Goal: Task Accomplishment & Management: Use online tool/utility

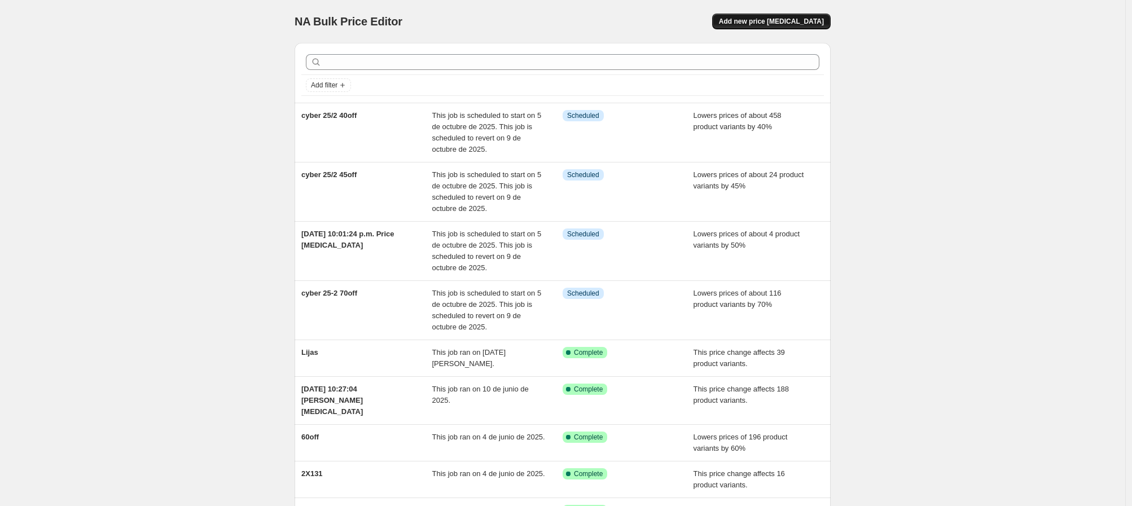
click at [822, 17] on span "Add new price [MEDICAL_DATA]" at bounding box center [771, 21] width 105 height 9
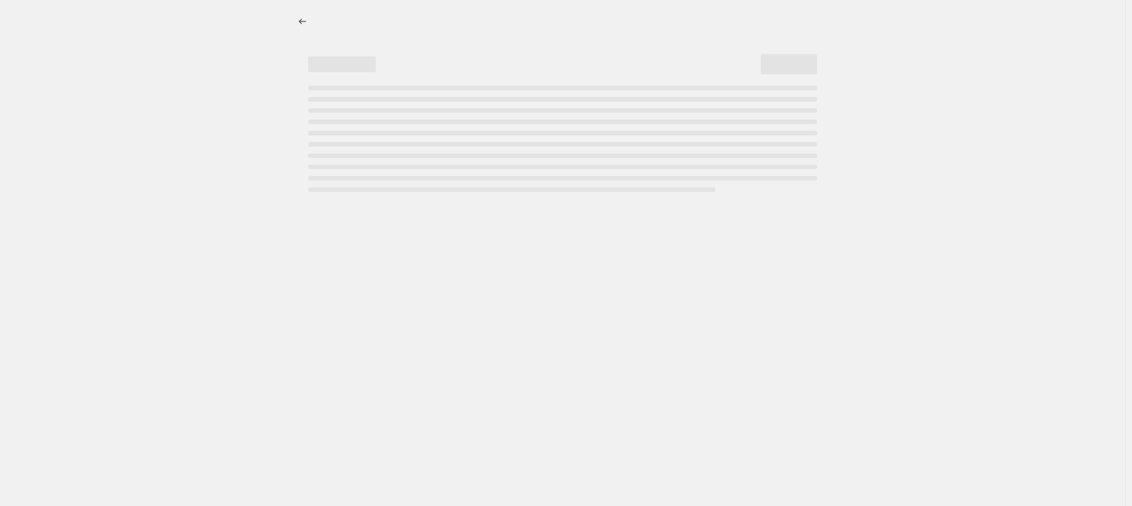
select select "percentage"
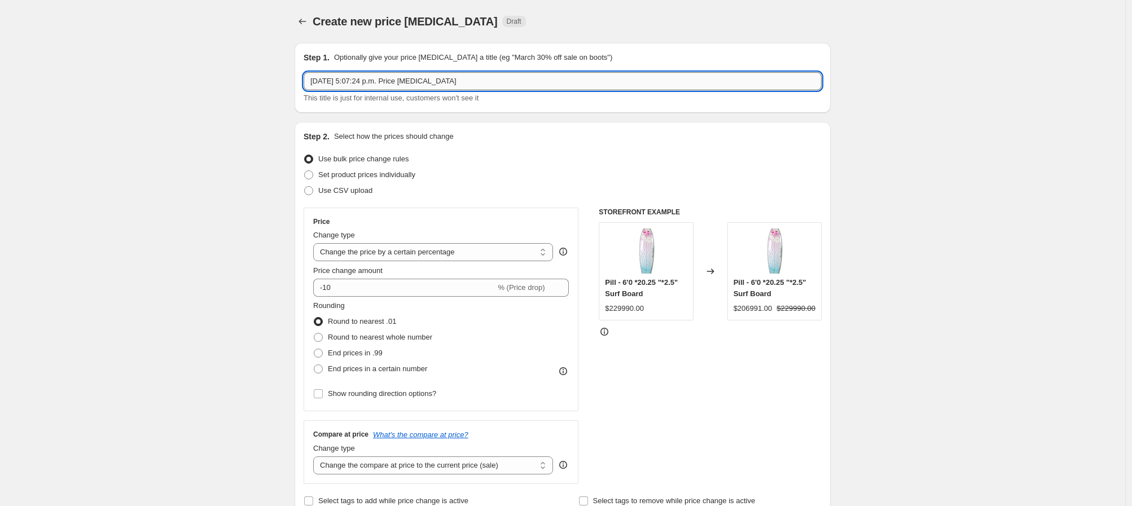
click at [425, 82] on input "[DATE] 5:07:24 p.m. Price [MEDICAL_DATA]" at bounding box center [563, 81] width 518 height 18
type input "3"
type input "cyber 25/2 35off"
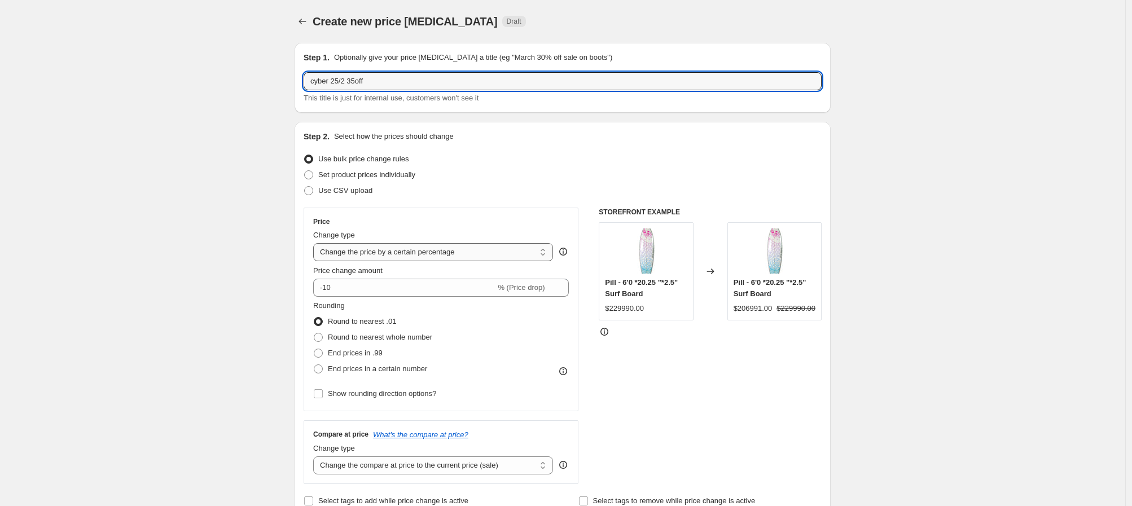
click at [359, 250] on select "Change the price to a certain amount Change the price by a certain amount Chang…" at bounding box center [433, 252] width 240 height 18
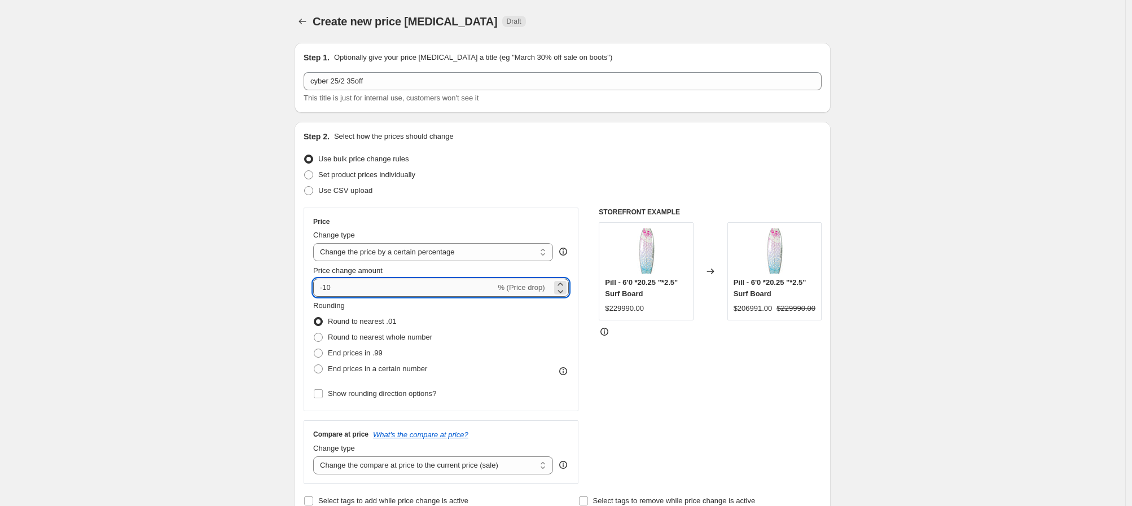
click at [339, 286] on input "-10" at bounding box center [404, 288] width 182 height 18
type input "-1"
type input "-35"
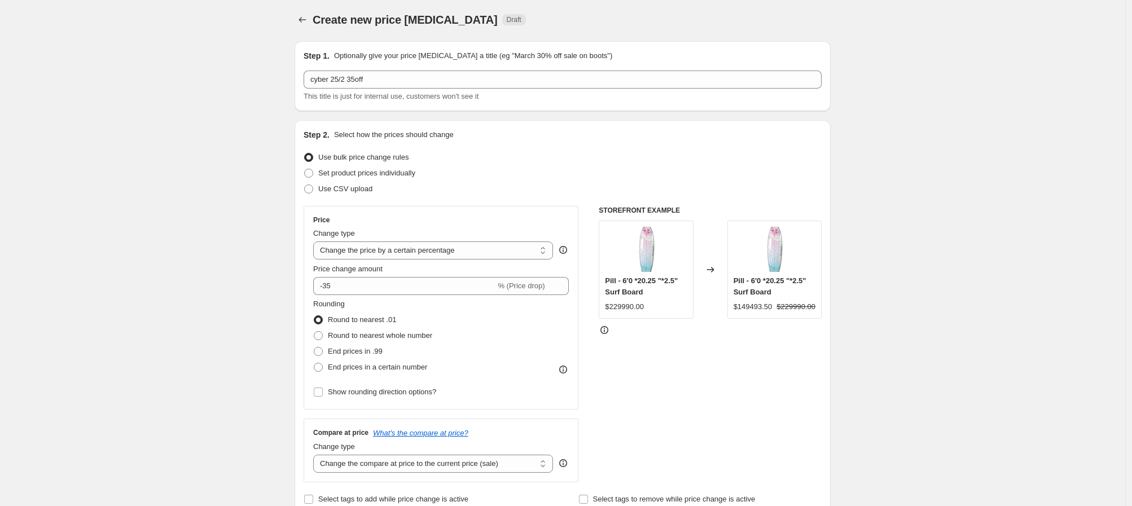
scroll to position [2, 0]
click at [322, 333] on span at bounding box center [318, 335] width 9 height 9
click at [314, 331] on input "Round to nearest whole number" at bounding box center [314, 331] width 1 height 1
radio input "true"
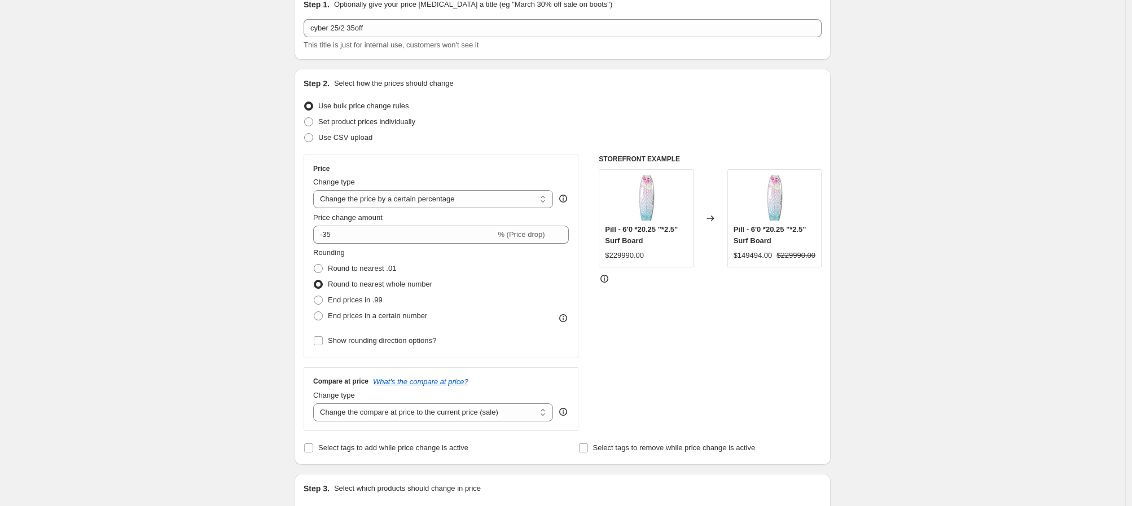
scroll to position [230, 0]
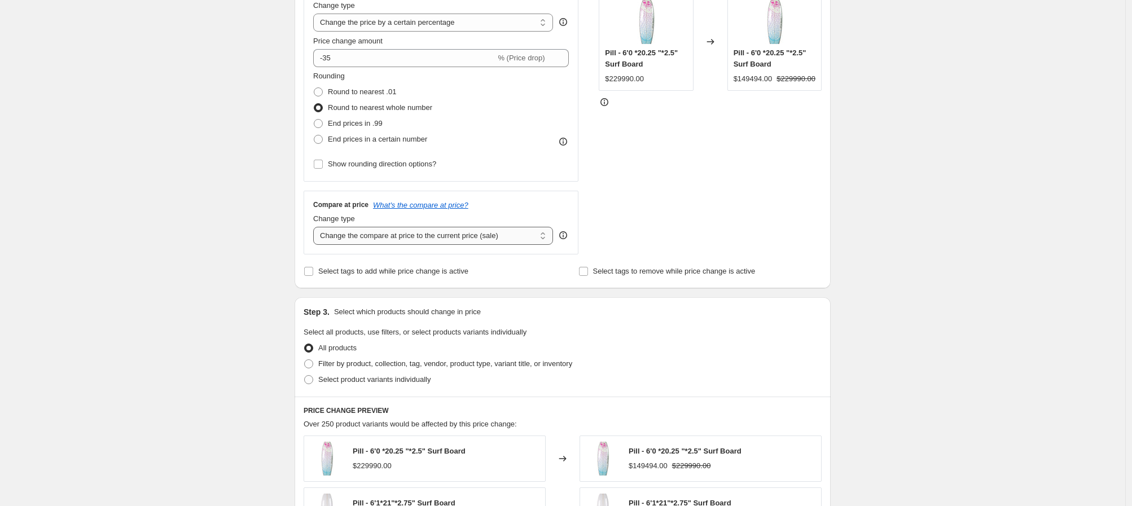
click at [445, 238] on select "Change the compare at price to the current price (sale) Change the compare at p…" at bounding box center [433, 236] width 240 height 18
click at [310, 364] on span at bounding box center [308, 363] width 9 height 9
click at [305, 360] on input "Filter by product, collection, tag, vendor, product type, variant title, or inv…" at bounding box center [304, 359] width 1 height 1
radio input "true"
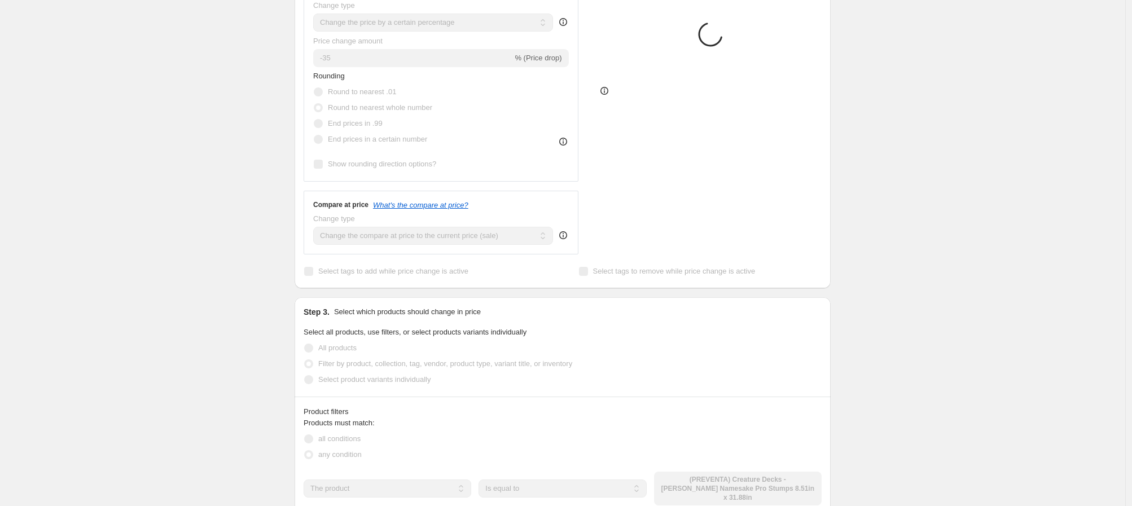
click at [208, 354] on div "Create new price [MEDICAL_DATA]. This page is ready Create new price [MEDICAL_D…" at bounding box center [562, 405] width 1125 height 1270
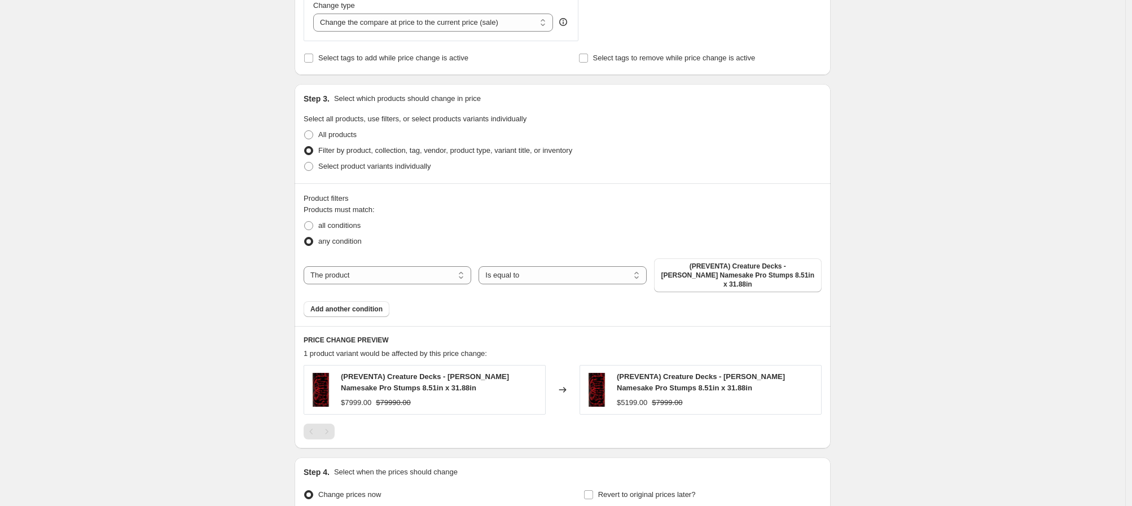
scroll to position [476, 0]
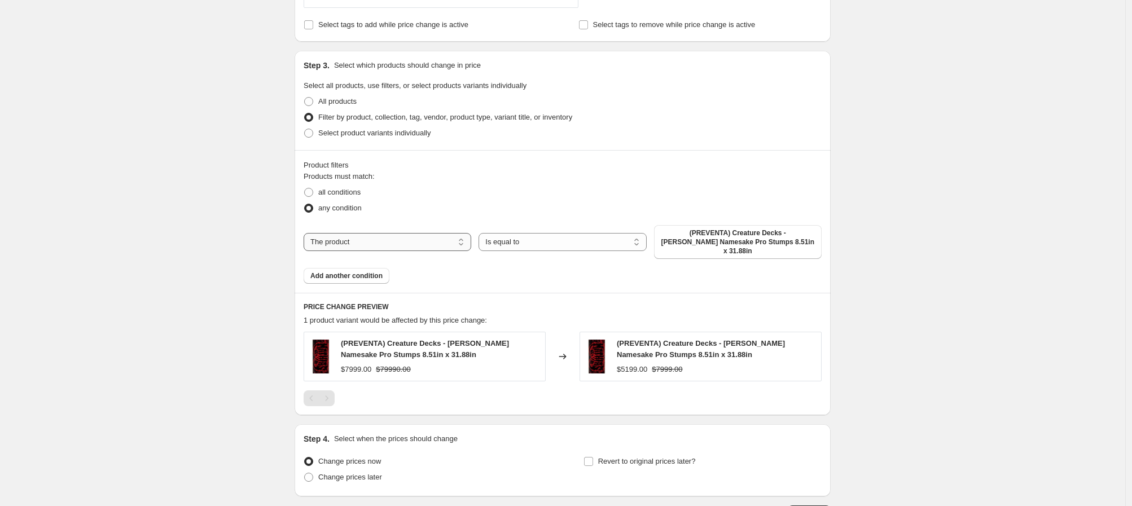
click at [450, 241] on select "The product The product's collection The product's tag The product's vendor The…" at bounding box center [388, 242] width 168 height 18
select select "collection"
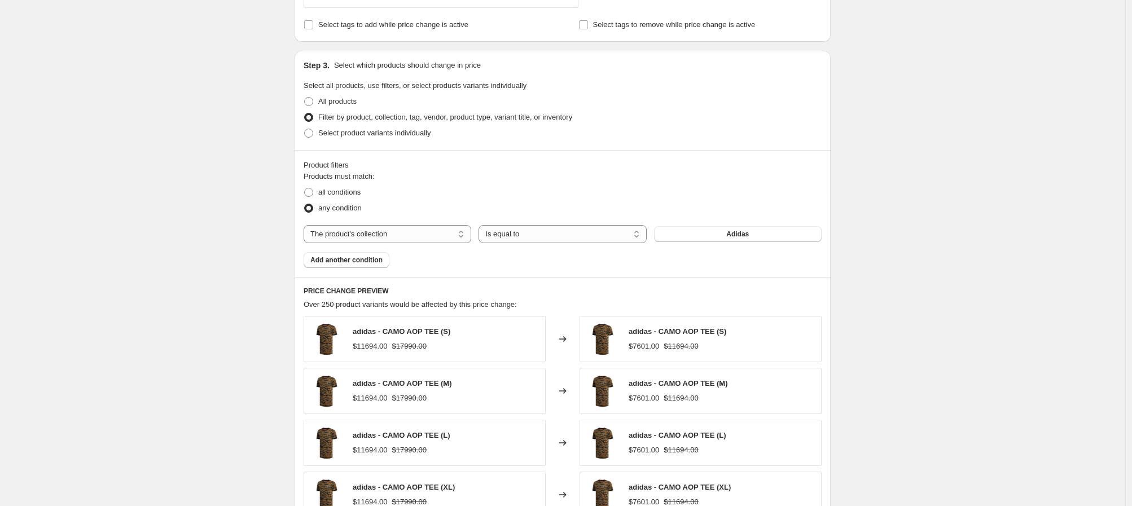
click at [736, 235] on span "Adidas" at bounding box center [737, 234] width 23 height 9
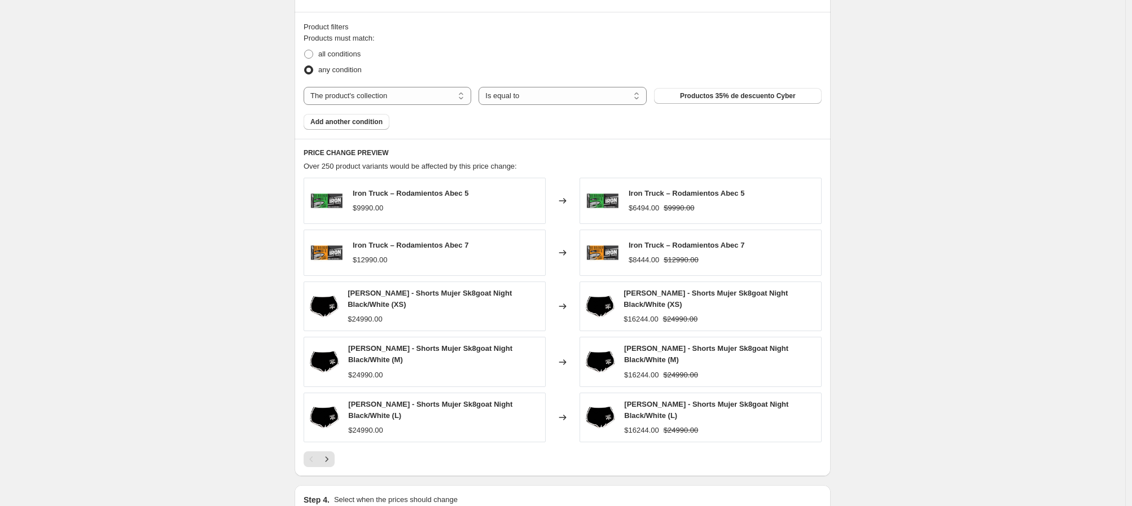
scroll to position [759, 0]
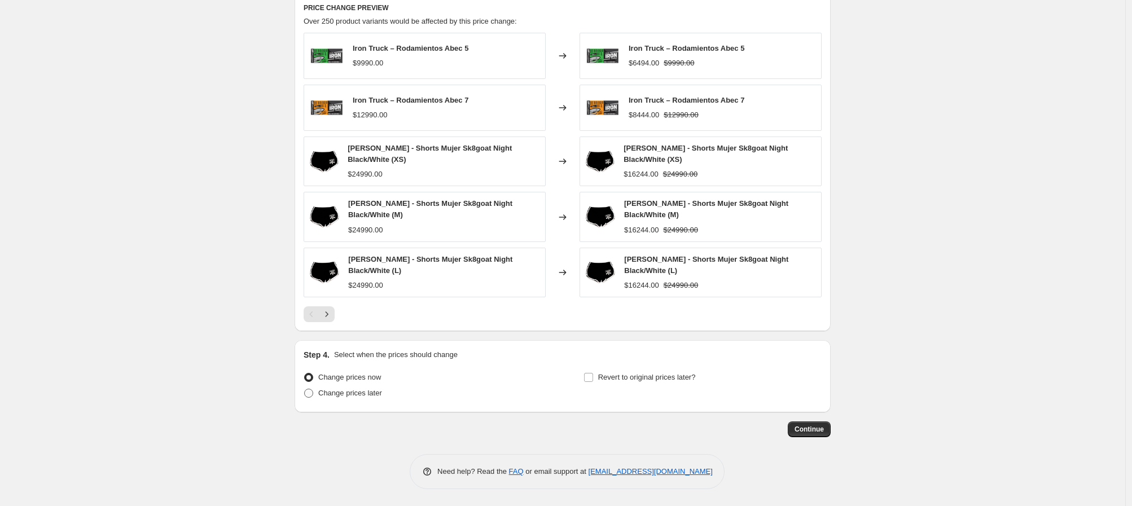
click at [333, 393] on span "Change prices later" at bounding box center [350, 393] width 64 height 8
click at [305, 389] on input "Change prices later" at bounding box center [304, 389] width 1 height 1
radio input "true"
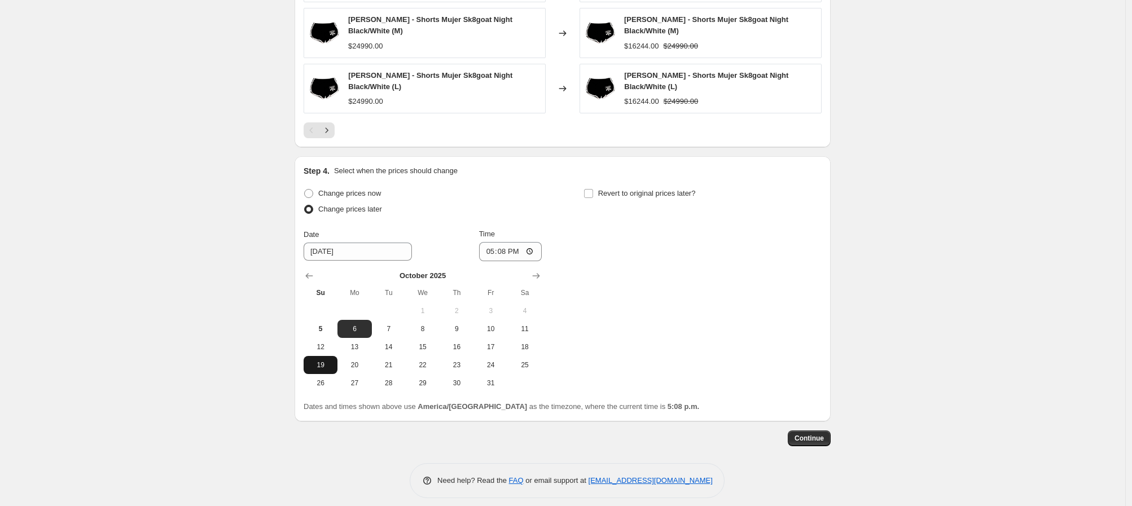
scroll to position [952, 0]
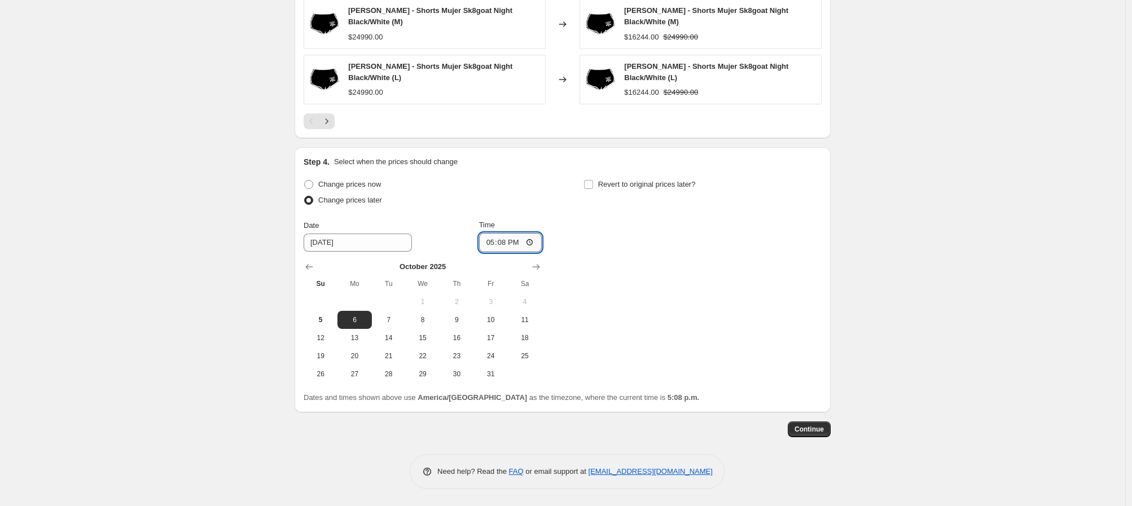
click at [488, 243] on input "17:08" at bounding box center [510, 242] width 63 height 19
type input "20:15"
click at [590, 186] on input "Revert to original prices later?" at bounding box center [588, 184] width 9 height 9
checkbox input "true"
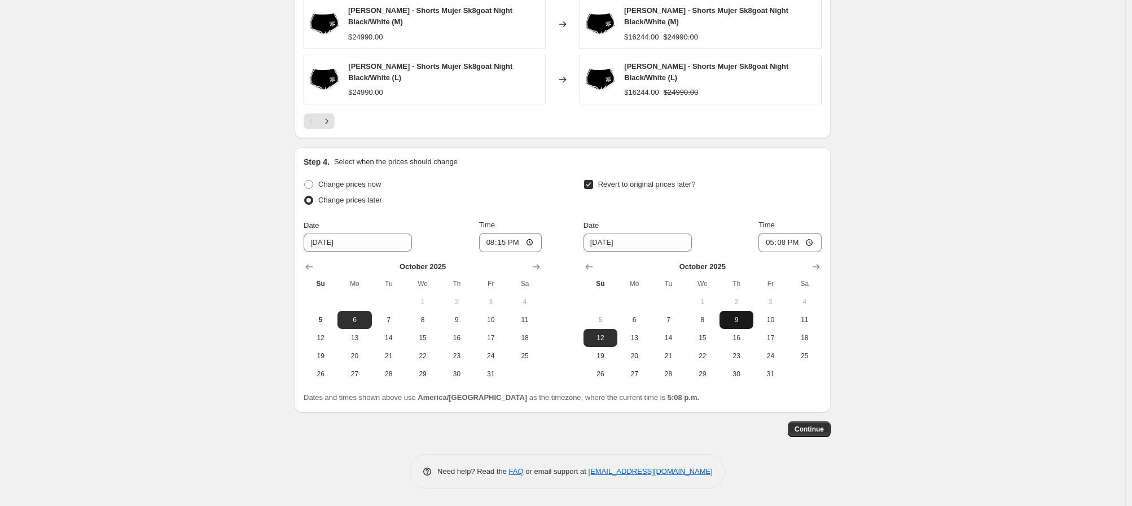
click at [746, 323] on span "9" at bounding box center [736, 319] width 25 height 9
type input "[DATE]"
click at [764, 243] on input "17:08" at bounding box center [789, 242] width 63 height 19
type input "00:00"
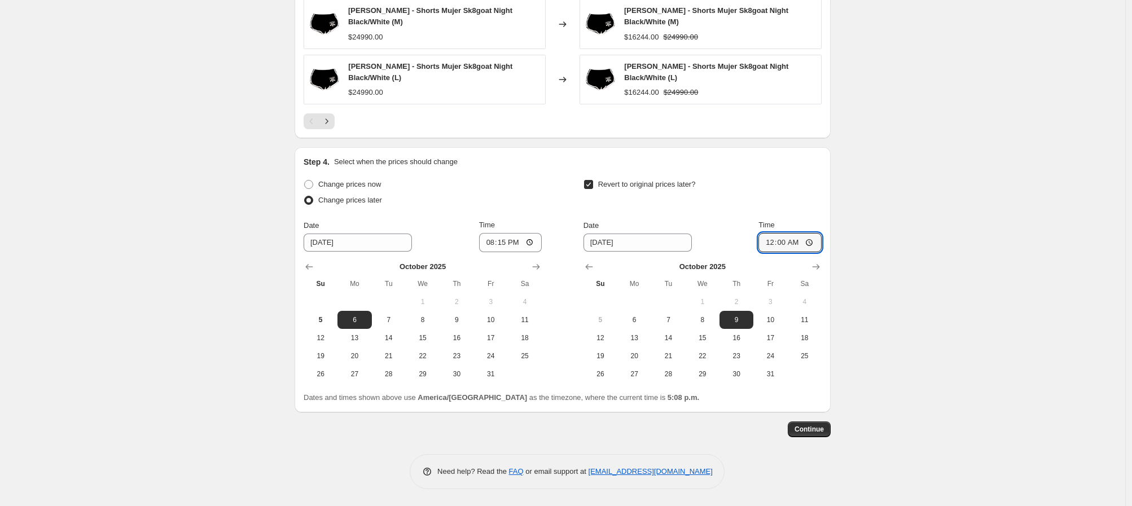
click at [821, 432] on span "Continue" at bounding box center [808, 429] width 29 height 9
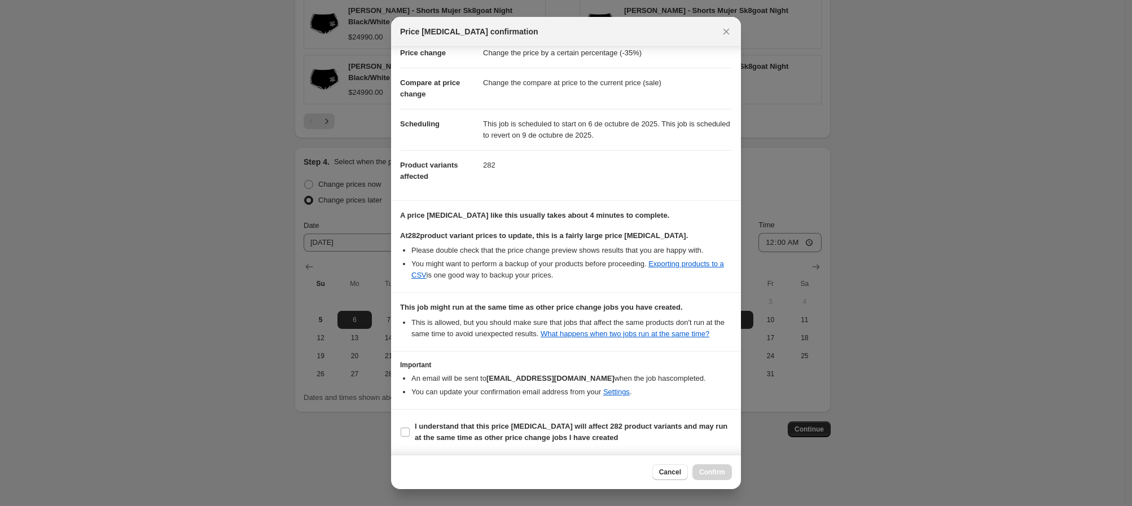
scroll to position [40, 0]
click at [400, 433] on span ":r24:" at bounding box center [405, 432] width 10 height 10
click at [401, 433] on input "I understand that this price [MEDICAL_DATA] will affect 282 product variants an…" at bounding box center [405, 432] width 9 height 9
checkbox input "true"
click at [710, 473] on span "Confirm" at bounding box center [712, 472] width 26 height 9
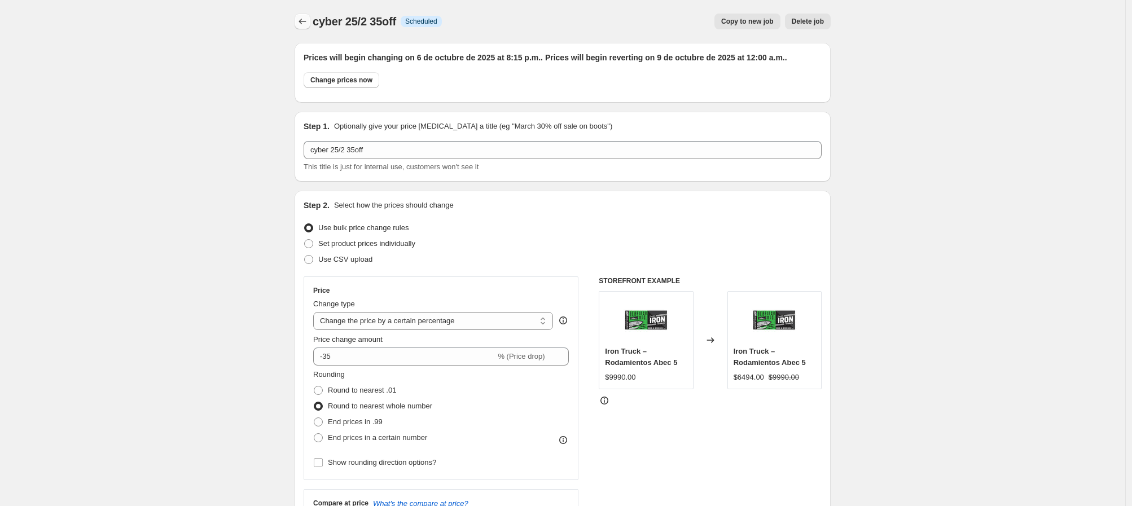
click at [308, 24] on icon "Price change jobs" at bounding box center [302, 21] width 11 height 11
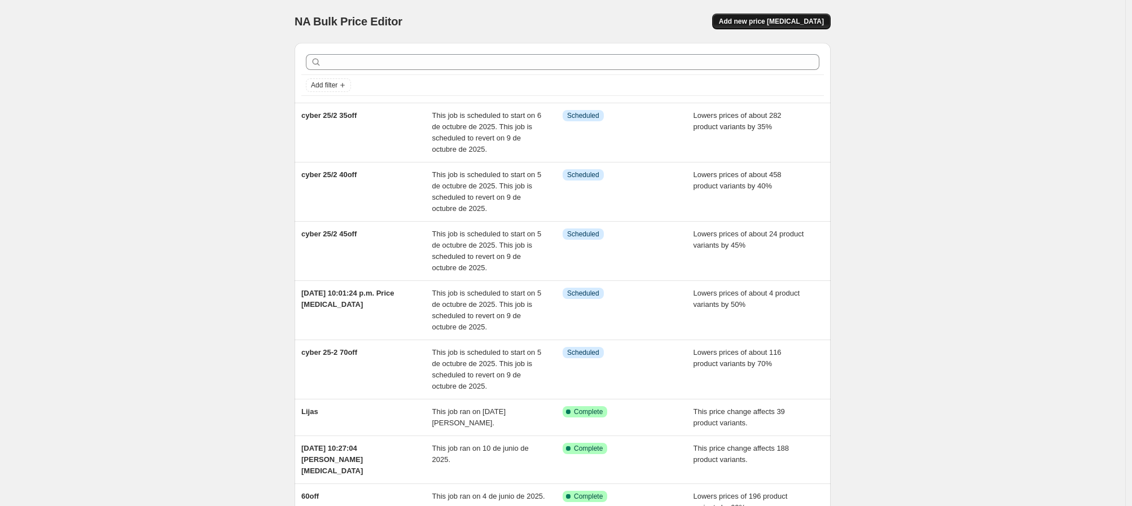
click at [778, 19] on span "Add new price [MEDICAL_DATA]" at bounding box center [771, 21] width 105 height 9
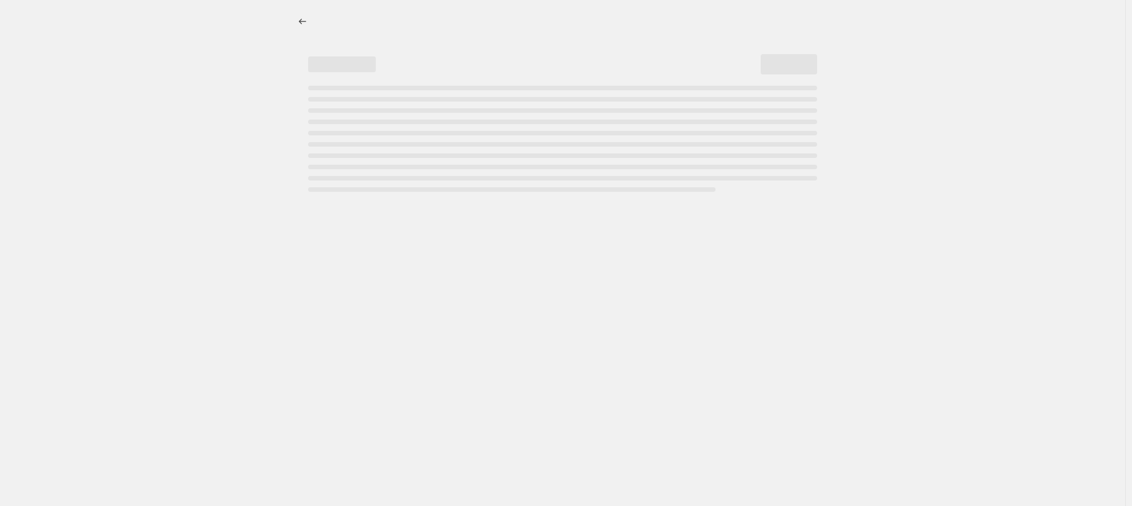
select select "percentage"
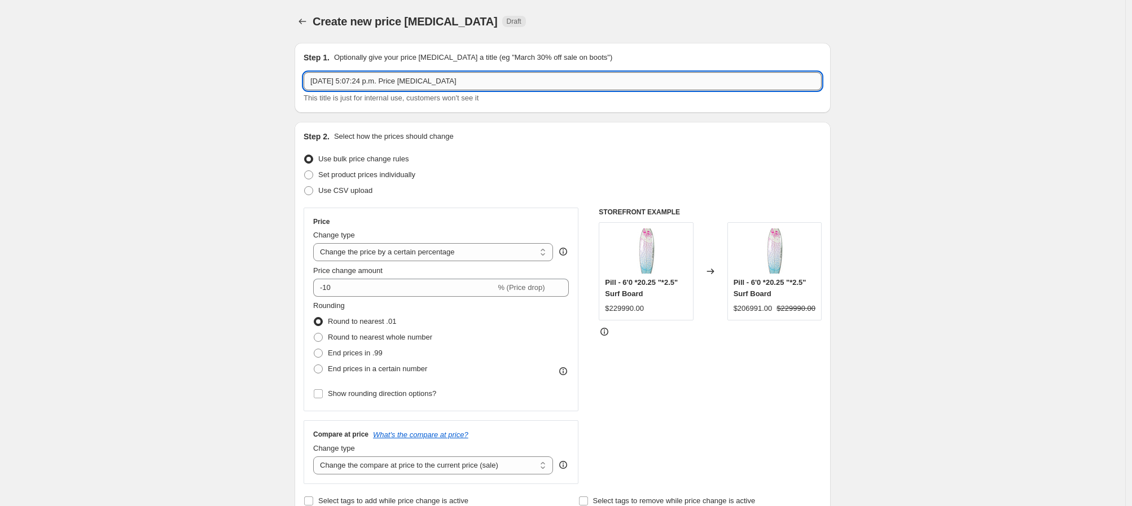
click at [358, 81] on input "[DATE] 5:07:24 p.m. Price [MEDICAL_DATA]" at bounding box center [563, 81] width 518 height 18
type input "cyber 25/2 30off"
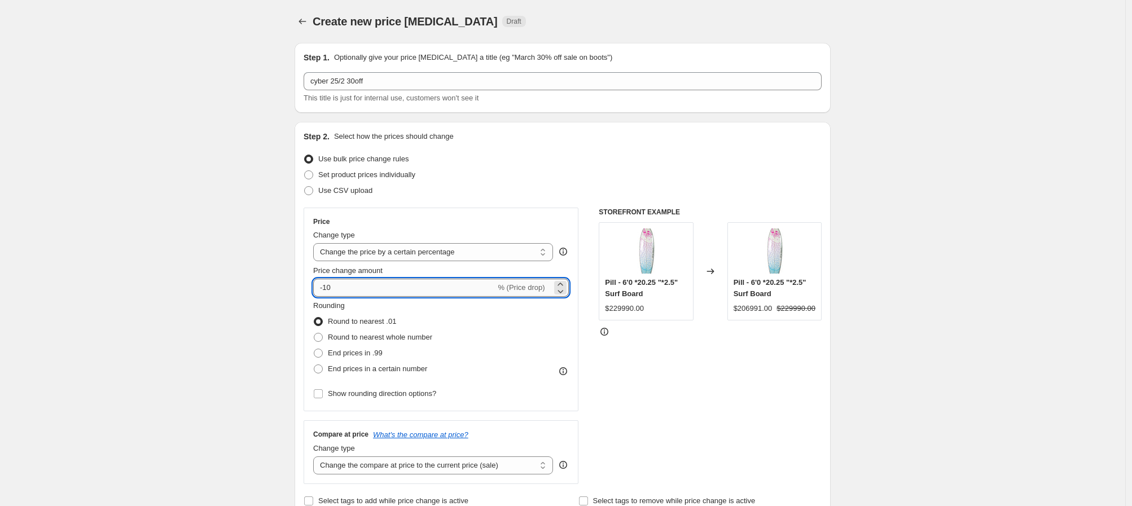
click at [370, 291] on input "-10" at bounding box center [404, 288] width 182 height 18
type input "-1"
type input "-30"
drag, startPoint x: 130, startPoint y: 310, endPoint x: 175, endPoint y: 315, distance: 45.5
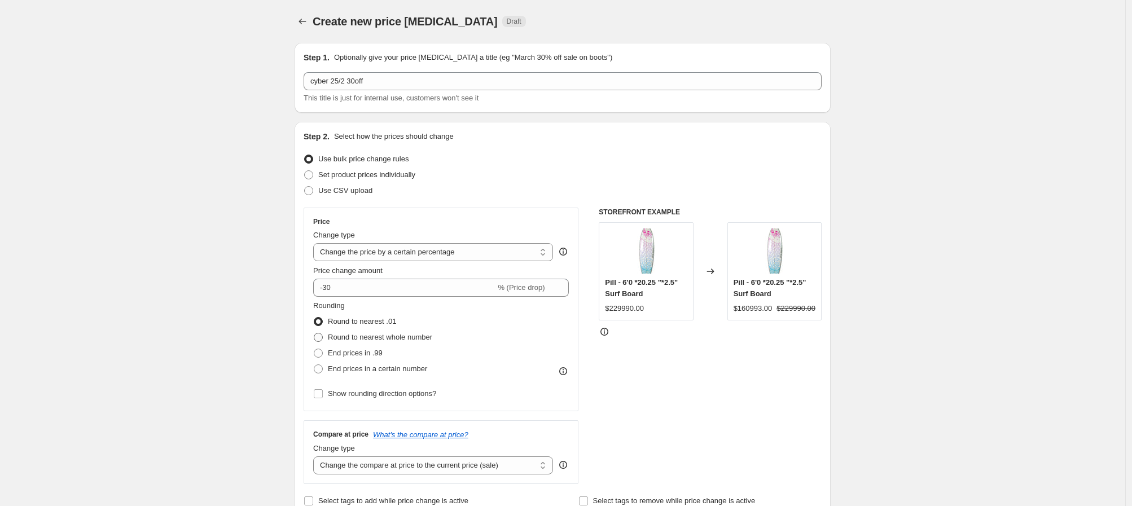
click at [343, 335] on span "Round to nearest whole number" at bounding box center [380, 337] width 104 height 8
click at [314, 333] on input "Round to nearest whole number" at bounding box center [314, 333] width 1 height 1
radio input "true"
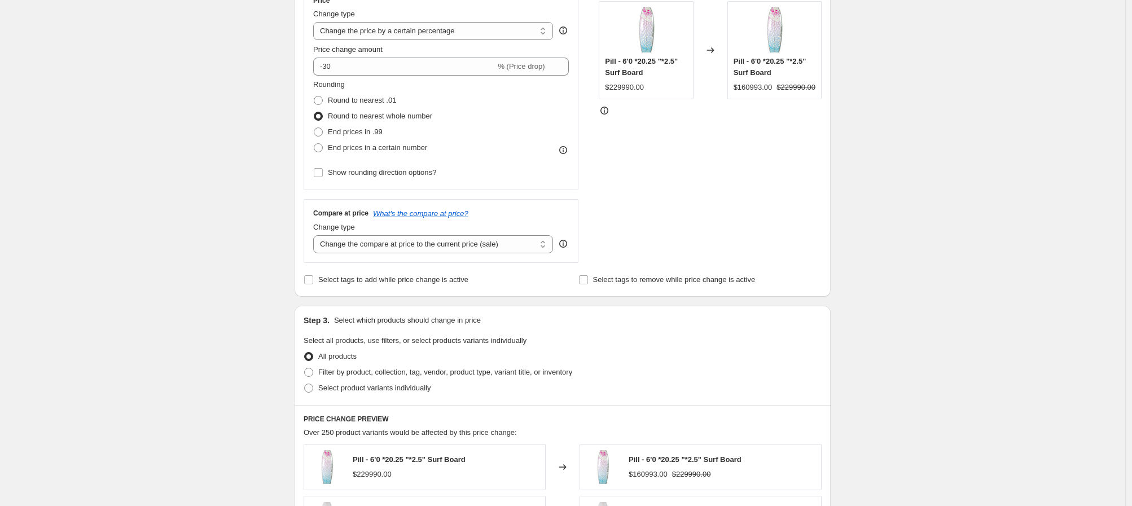
scroll to position [220, 0]
click at [318, 373] on label "Filter by product, collection, tag, vendor, product type, variant title, or inv…" at bounding box center [438, 374] width 269 height 16
click at [305, 370] on input "Filter by product, collection, tag, vendor, product type, variant title, or inv…" at bounding box center [304, 369] width 1 height 1
radio input "true"
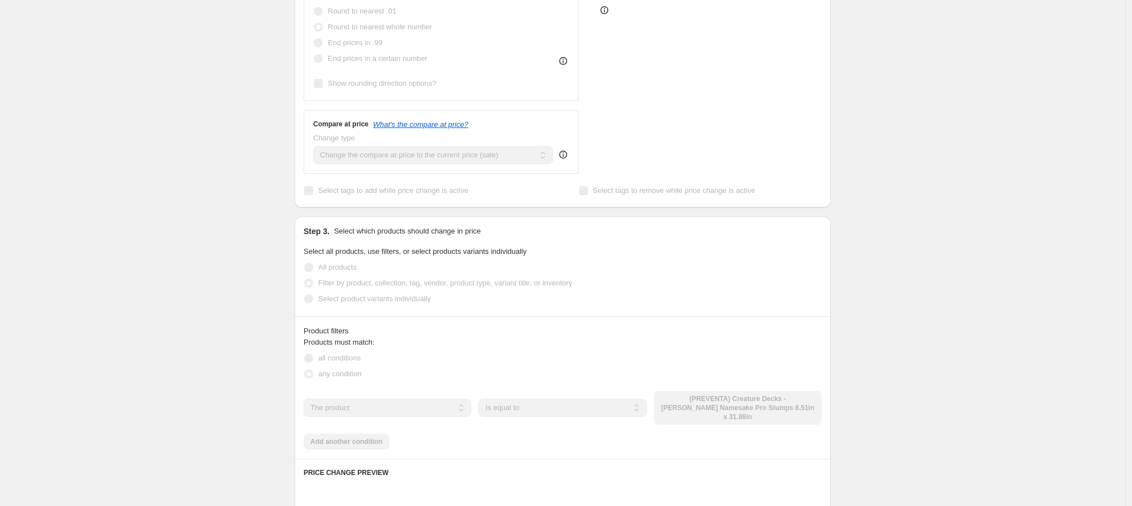
scroll to position [438, 0]
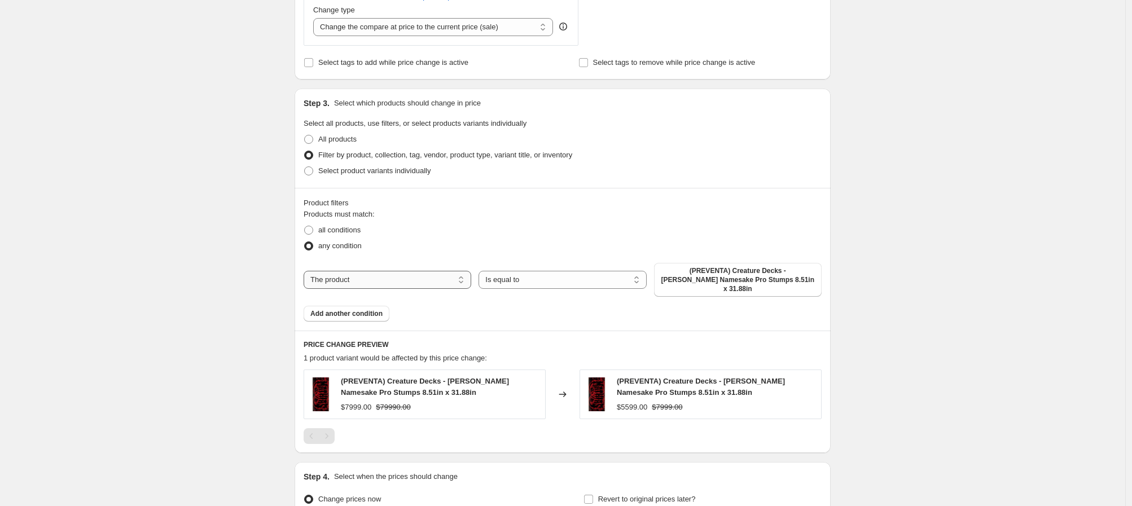
click at [428, 278] on select "The product The product's collection The product's tag The product's vendor The…" at bounding box center [388, 280] width 168 height 18
select select "collection"
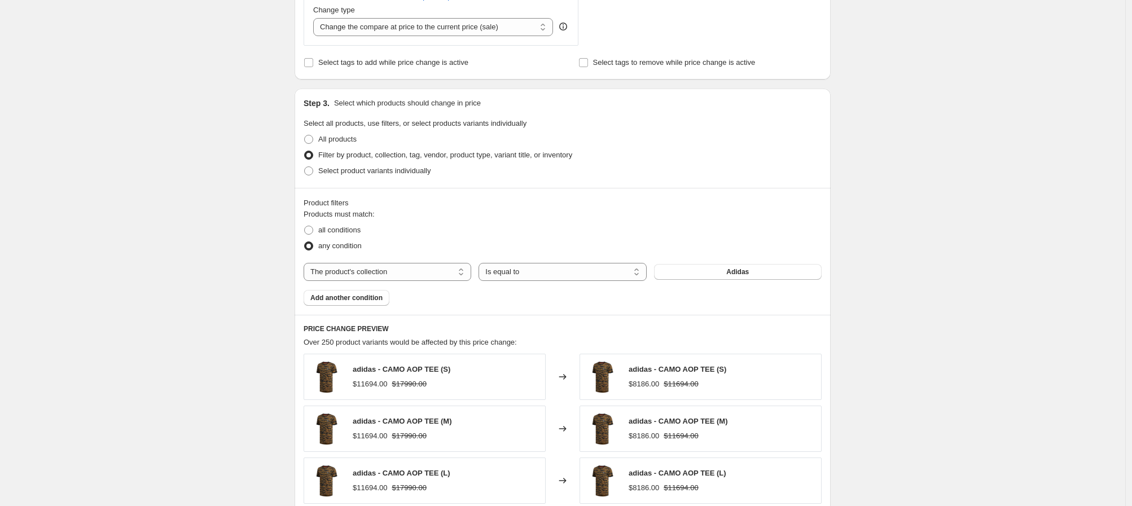
click at [718, 272] on button "Adidas" at bounding box center [738, 272] width 168 height 16
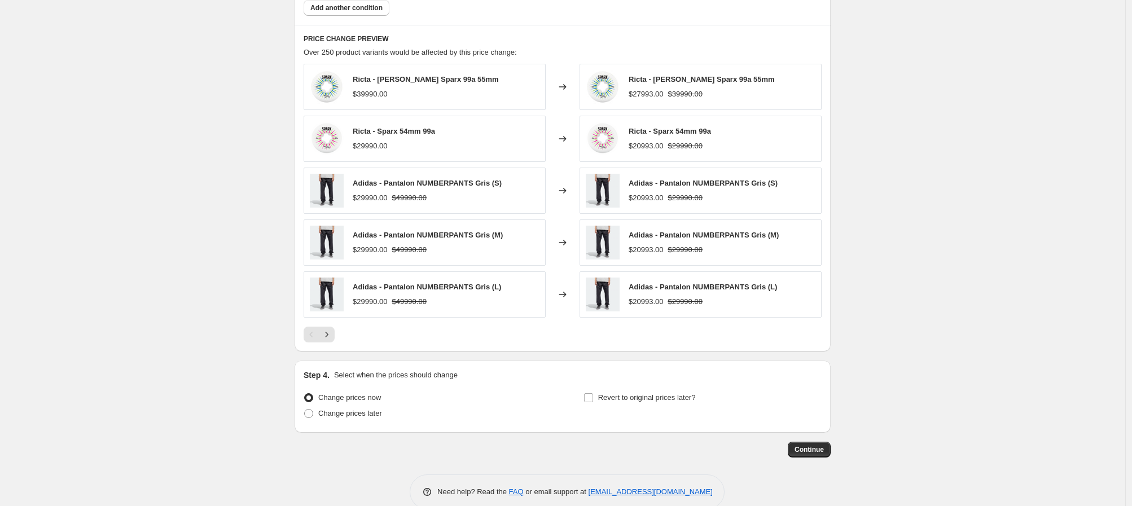
scroll to position [749, 0]
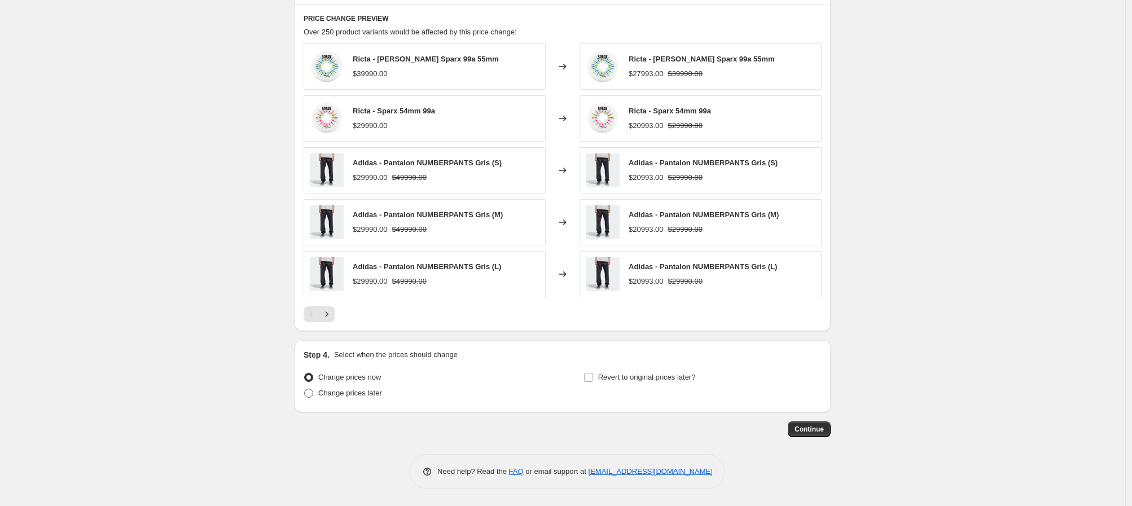
click at [373, 392] on span "Change prices later" at bounding box center [350, 393] width 64 height 8
click at [305, 389] on input "Change prices later" at bounding box center [304, 389] width 1 height 1
radio input "true"
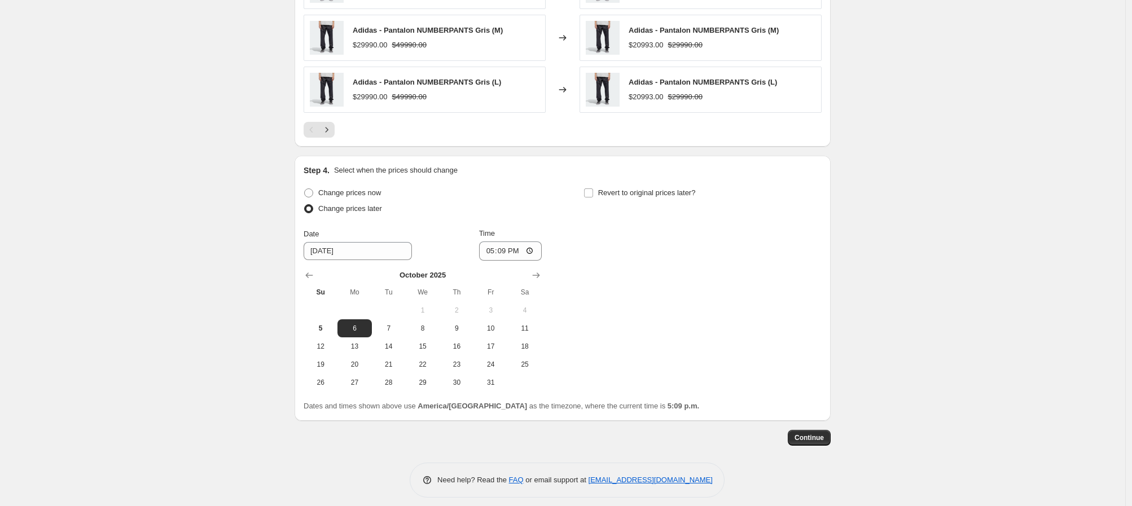
scroll to position [942, 0]
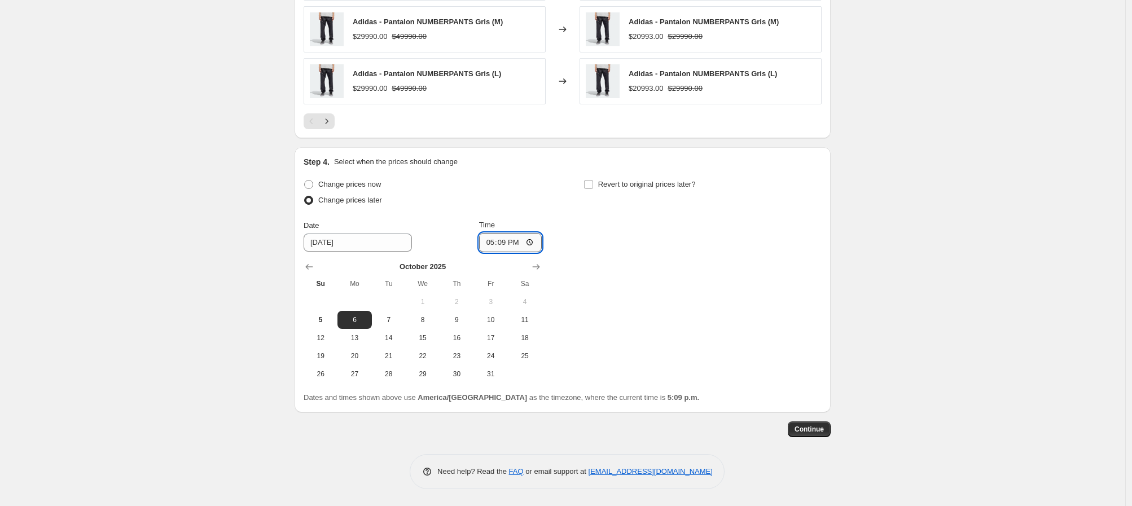
click at [482, 241] on input "17:09" at bounding box center [510, 242] width 63 height 19
type input "20:25"
click at [593, 187] on span at bounding box center [588, 184] width 10 height 10
click at [593, 187] on input "Revert to original prices later?" at bounding box center [588, 184] width 9 height 9
checkbox input "true"
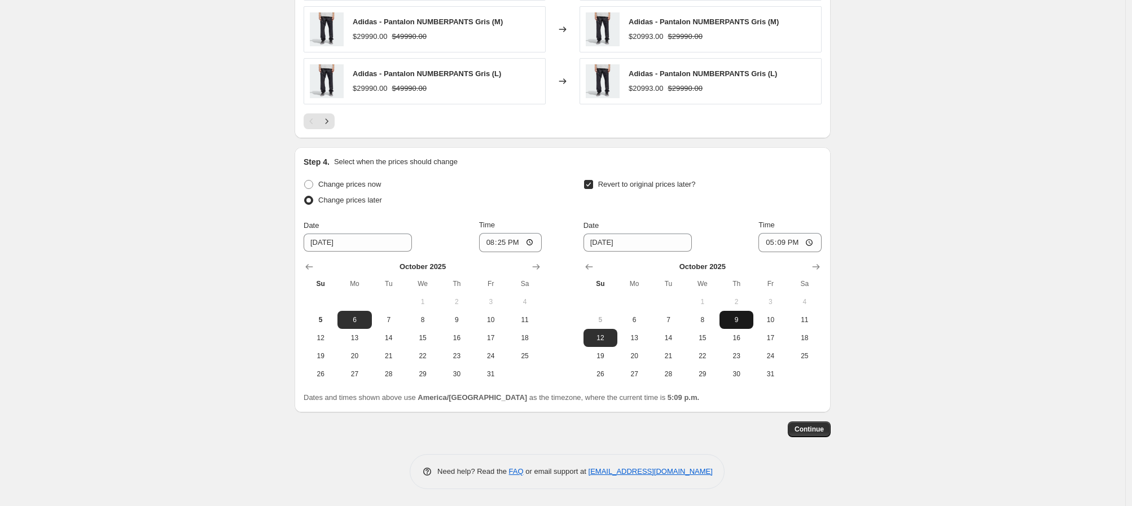
click at [737, 324] on button "9" at bounding box center [736, 320] width 34 height 18
type input "[DATE]"
click at [763, 244] on input "17:09" at bounding box center [789, 242] width 63 height 19
type input "00:00"
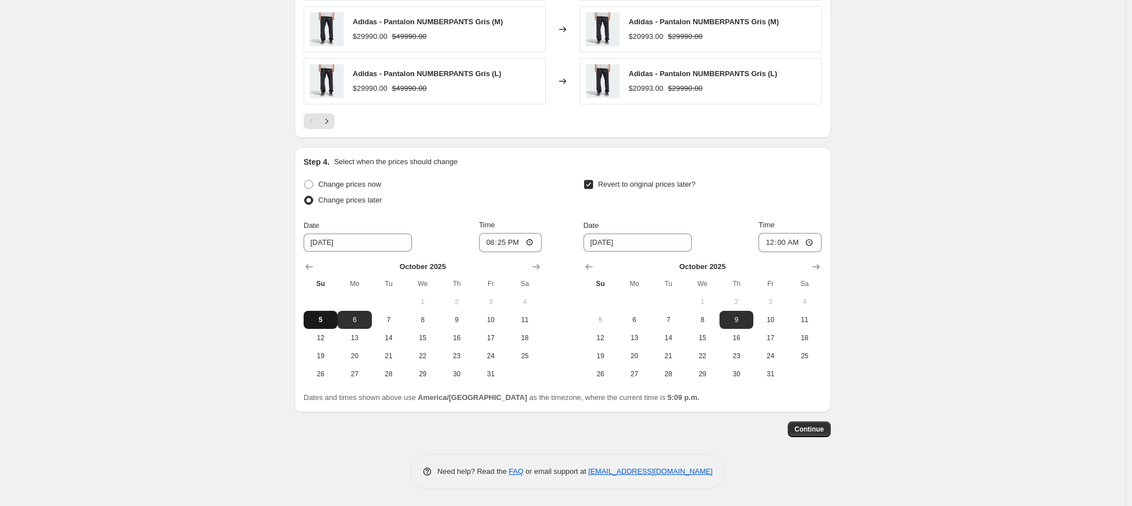
click at [330, 317] on span "5" at bounding box center [320, 319] width 25 height 9
type input "[DATE]"
click at [806, 427] on span "Continue" at bounding box center [808, 429] width 29 height 9
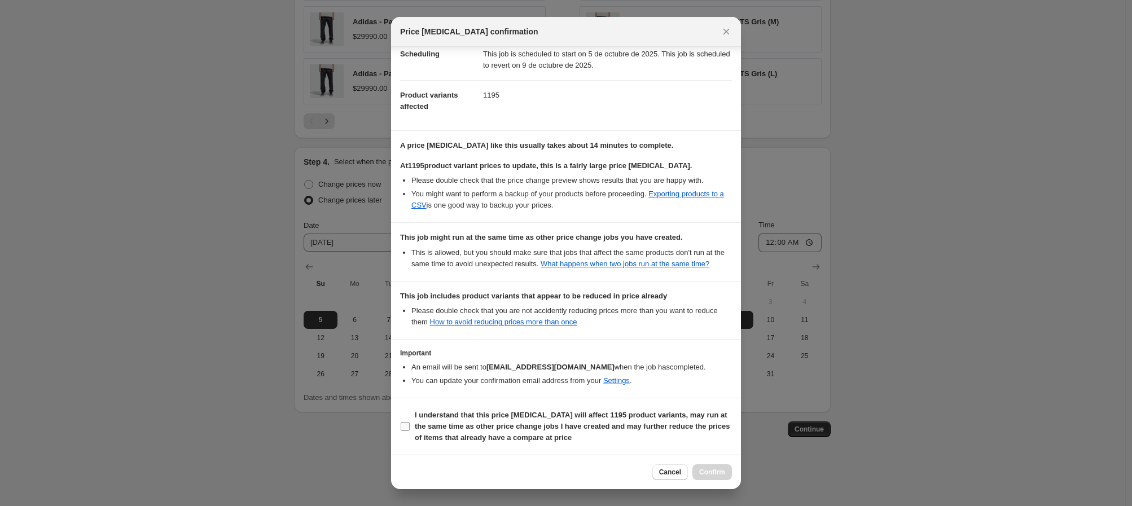
scroll to position [110, 0]
click at [408, 426] on input "I understand that this price [MEDICAL_DATA] will affect 1195 product variants, …" at bounding box center [405, 426] width 9 height 9
checkbox input "true"
click at [721, 474] on span "Confirm" at bounding box center [712, 472] width 26 height 9
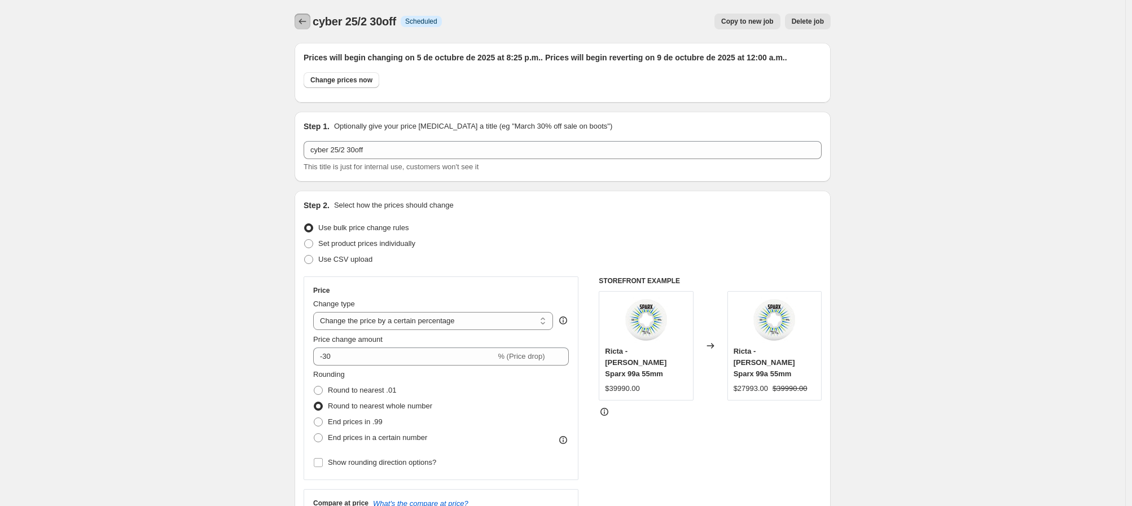
click at [308, 23] on icon "Price change jobs" at bounding box center [302, 21] width 11 height 11
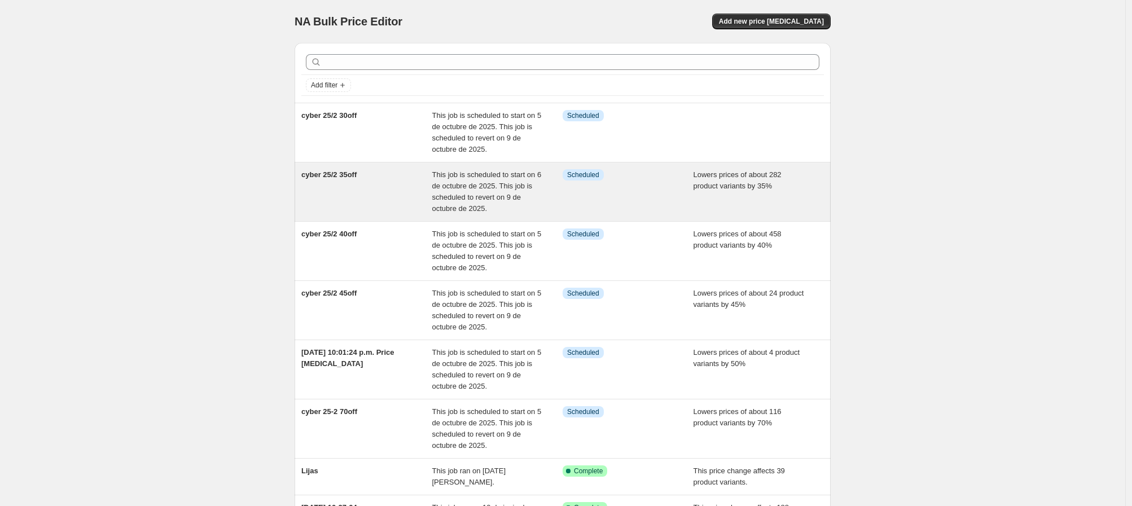
click at [327, 173] on span "cyber 25/2 35off" at bounding box center [328, 174] width 55 height 8
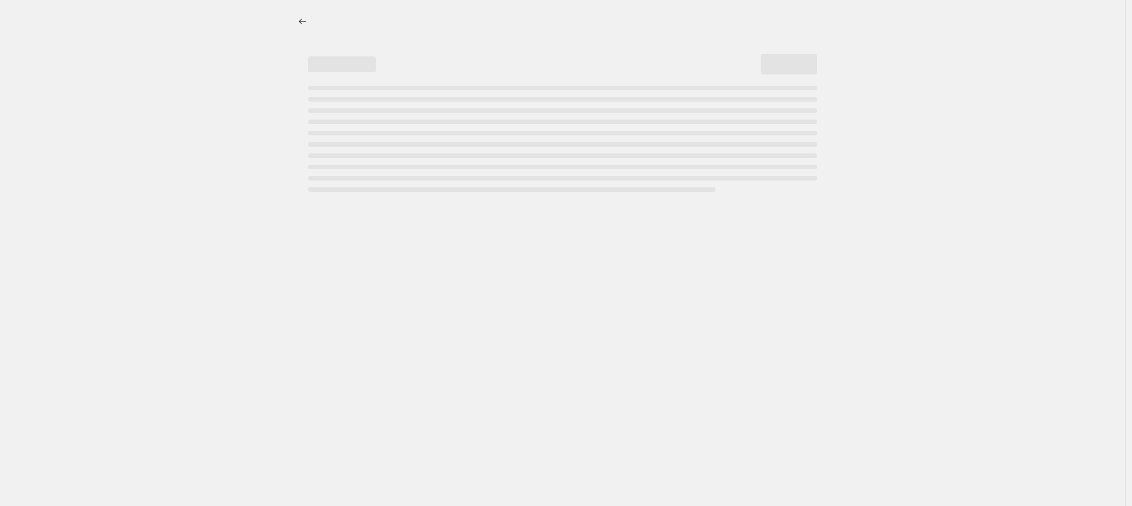
select select "percentage"
select select "collection"
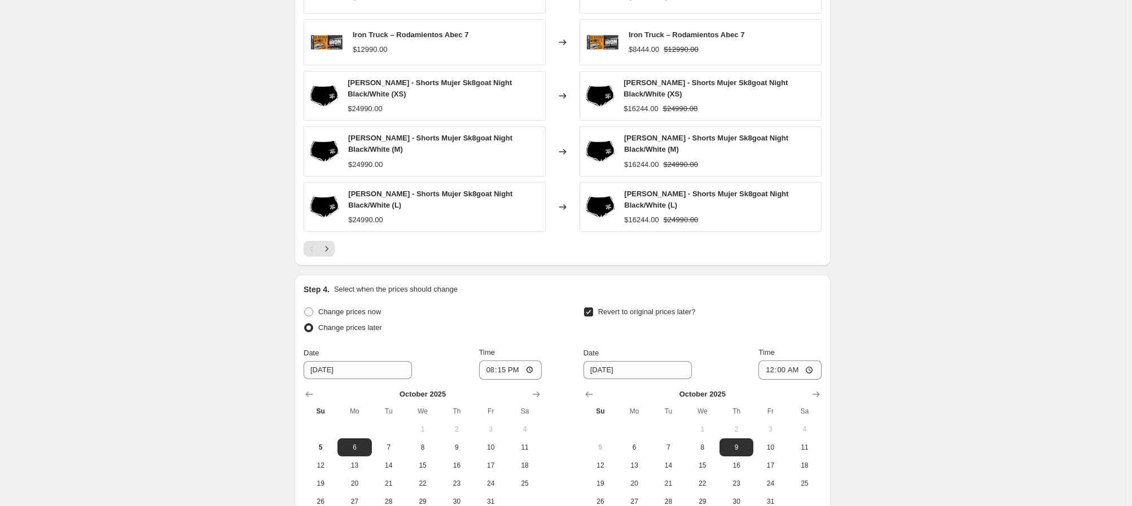
scroll to position [1021, 0]
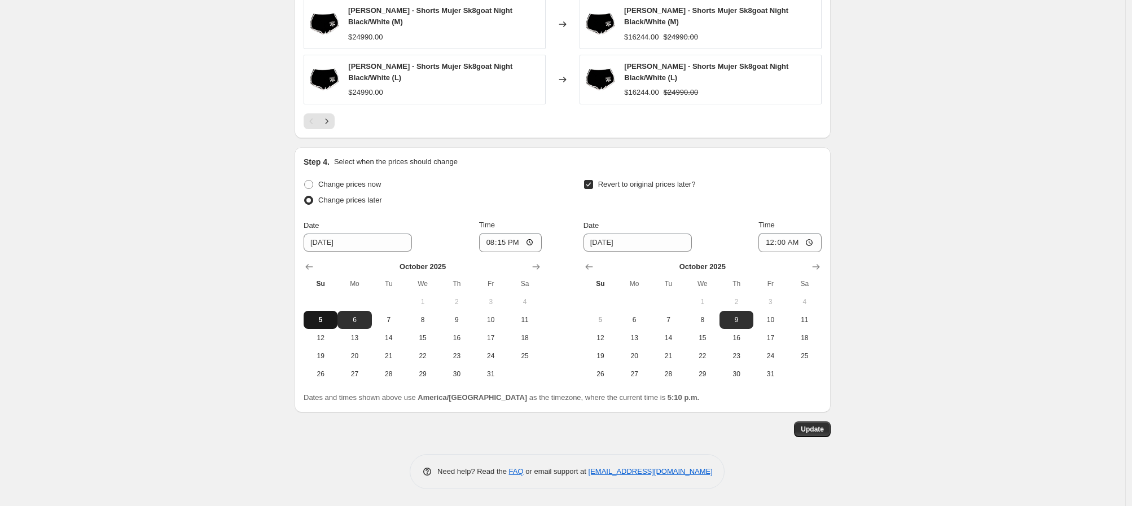
click at [316, 316] on span "5" at bounding box center [320, 319] width 25 height 9
type input "[DATE]"
click at [818, 429] on span "Update" at bounding box center [811, 429] width 23 height 9
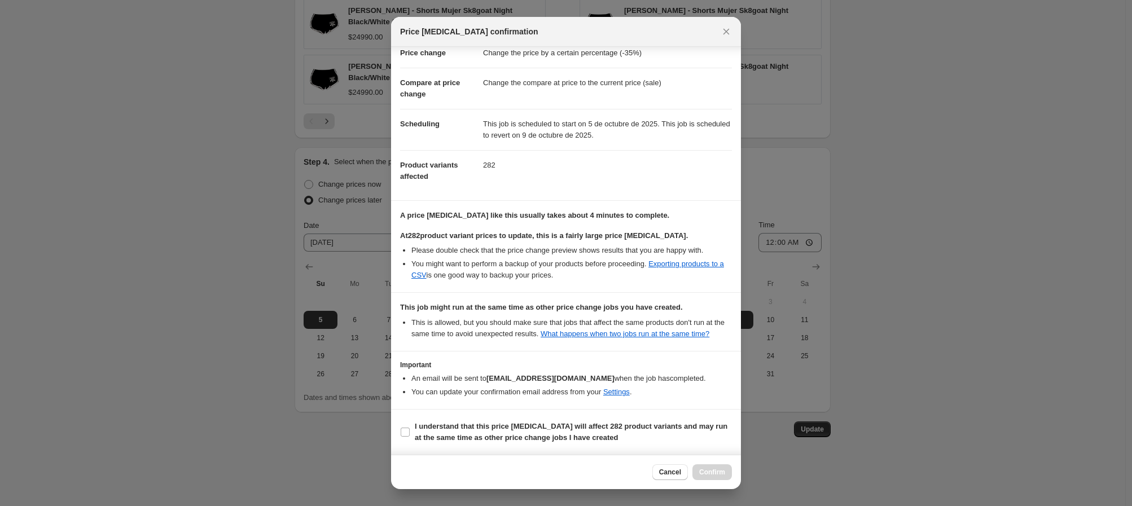
scroll to position [40, 0]
click at [406, 432] on input "I understand that this price [MEDICAL_DATA] will affect 282 product variants an…" at bounding box center [405, 432] width 9 height 9
checkbox input "true"
click at [719, 469] on span "Confirm" at bounding box center [712, 472] width 26 height 9
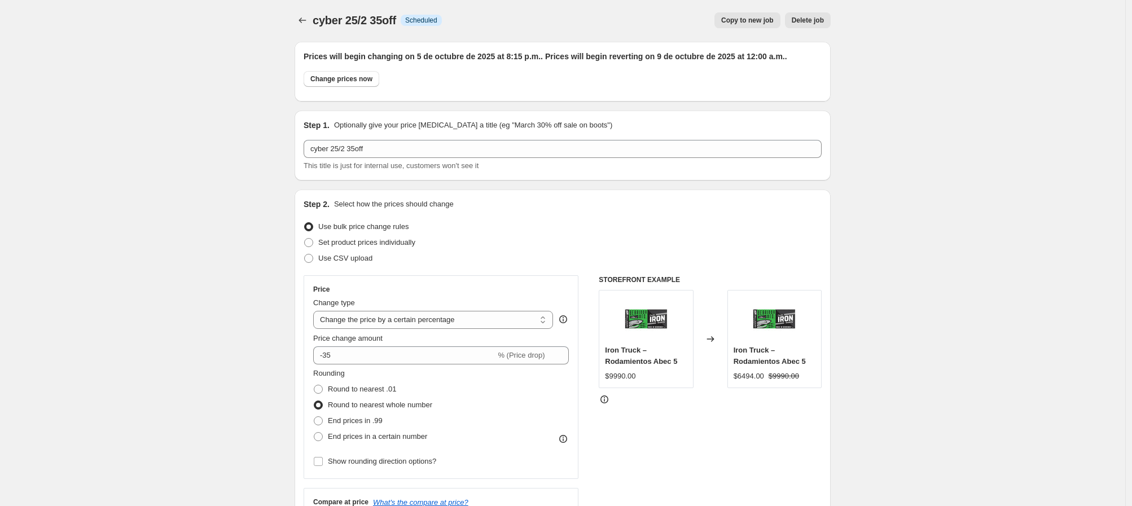
scroll to position [0, 0]
click at [298, 23] on button "Price change jobs" at bounding box center [302, 22] width 16 height 16
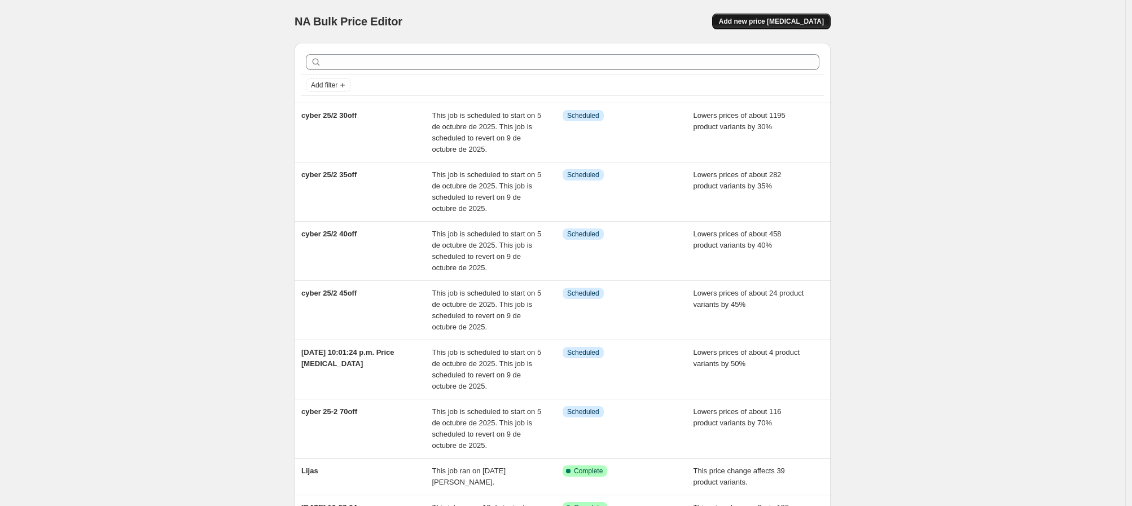
click at [785, 18] on span "Add new price [MEDICAL_DATA]" at bounding box center [771, 21] width 105 height 9
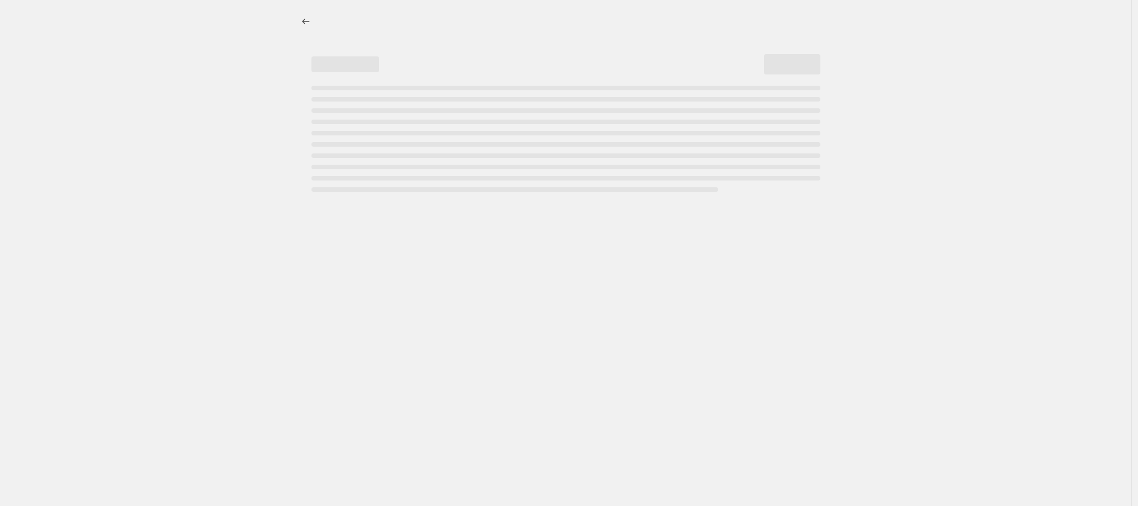
select select "percentage"
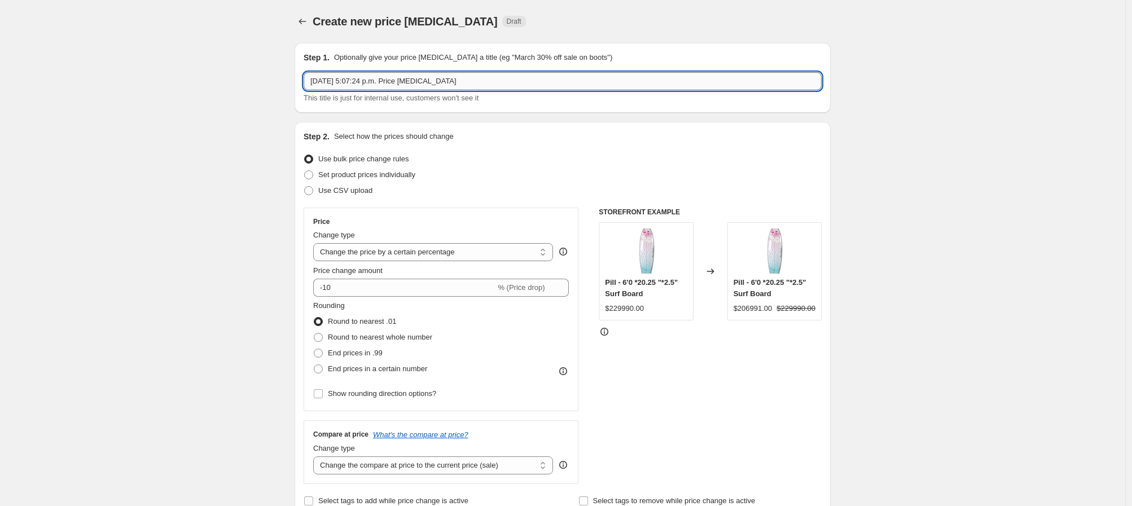
click at [456, 80] on input "[DATE] 5:07:24 p.m. Price [MEDICAL_DATA]" at bounding box center [563, 81] width 518 height 18
type input "cyber 25/2 25off"
click at [337, 178] on span "Set product prices individually" at bounding box center [366, 174] width 97 height 8
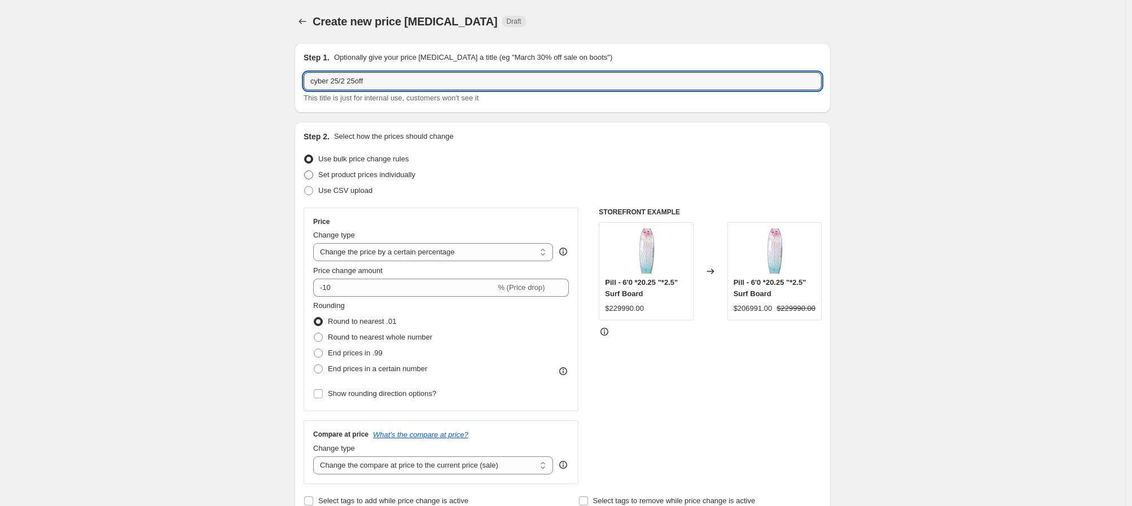
click at [305, 171] on input "Set product prices individually" at bounding box center [304, 170] width 1 height 1
radio input "true"
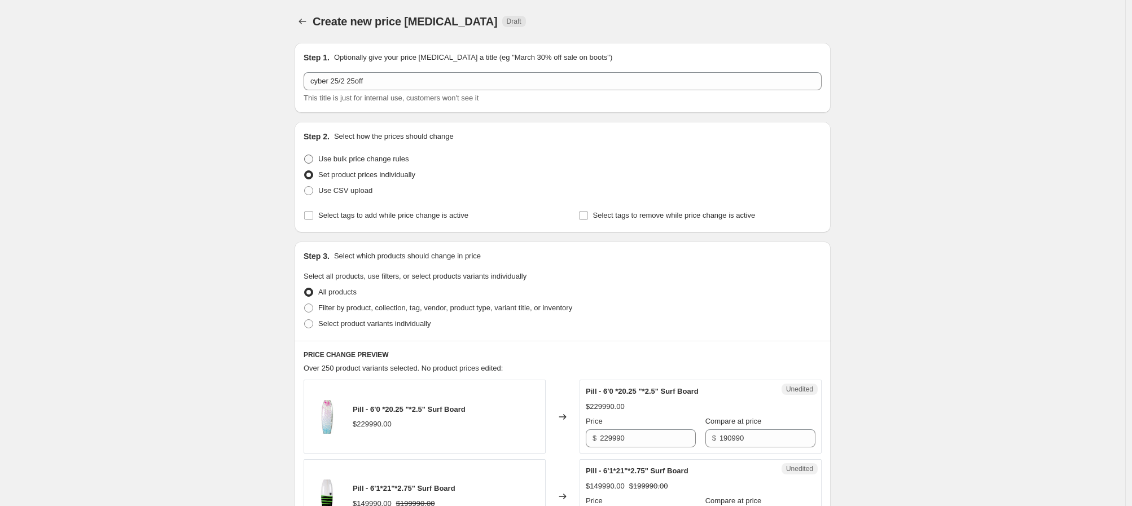
click at [311, 156] on span at bounding box center [308, 159] width 9 height 9
click at [305, 155] on input "Use bulk price change rules" at bounding box center [304, 155] width 1 height 1
radio input "true"
select select "percentage"
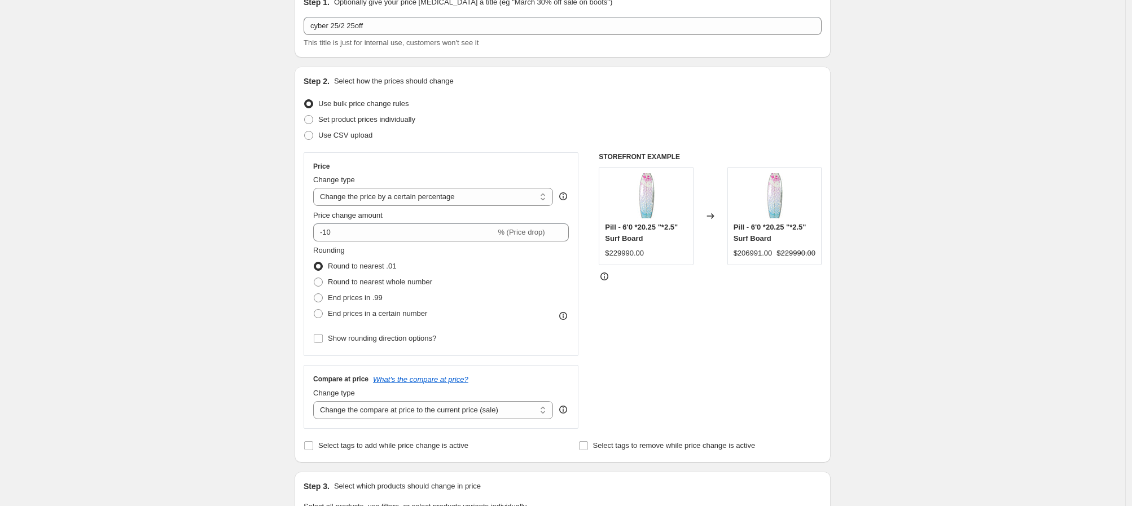
scroll to position [69, 0]
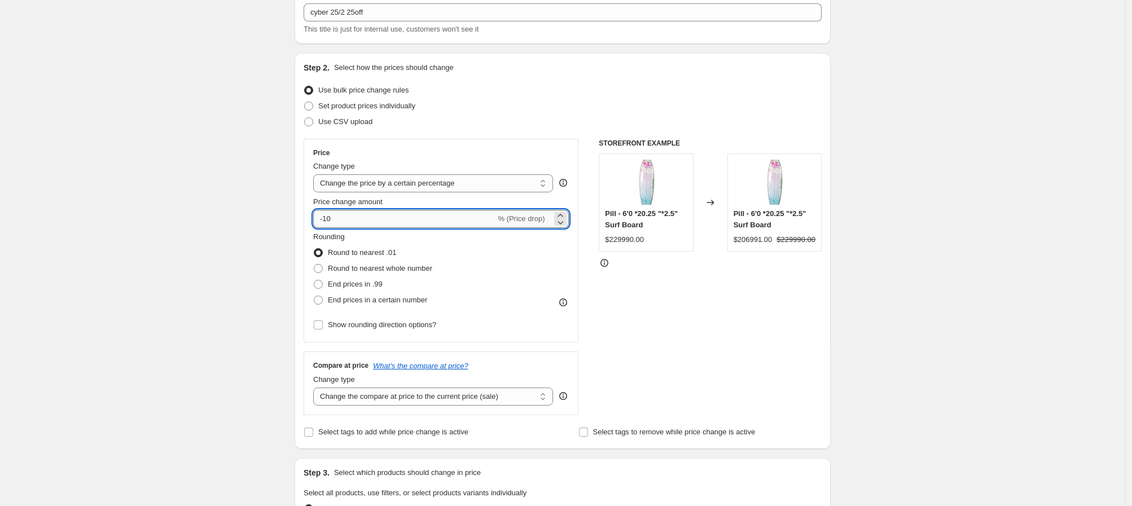
click at [376, 222] on input "-10" at bounding box center [404, 219] width 182 height 18
type input "-1"
type input "-25"
click at [169, 212] on div "Create new price [MEDICAL_DATA]. This page is ready Create new price [MEDICAL_D…" at bounding box center [562, 495] width 1125 height 1128
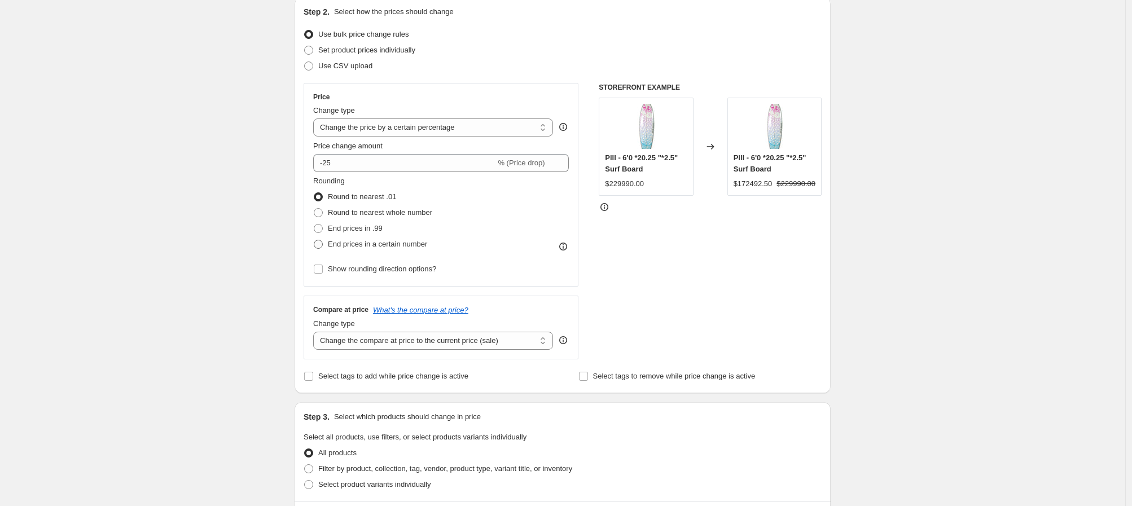
scroll to position [131, 0]
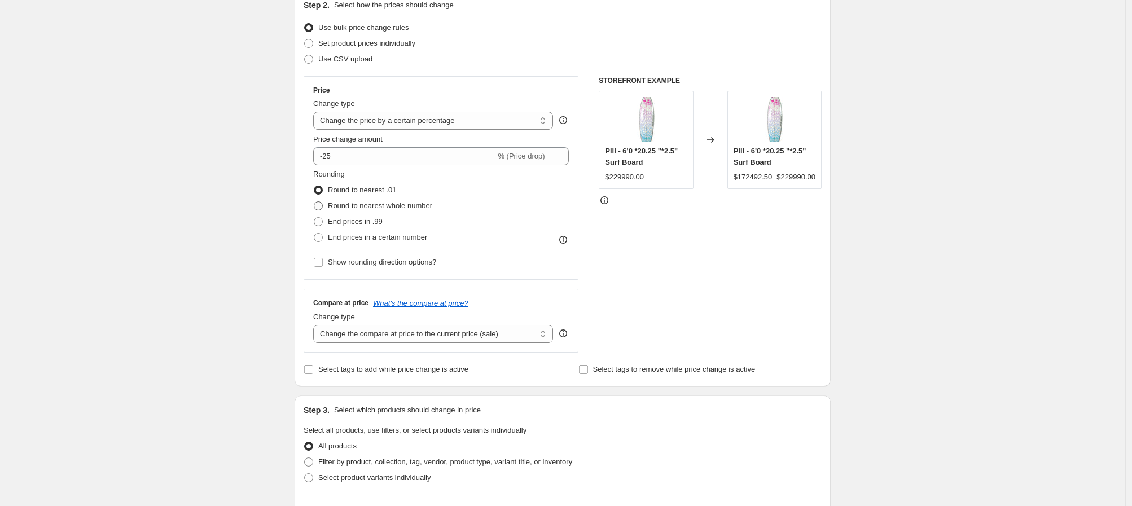
click at [323, 204] on span at bounding box center [318, 205] width 9 height 9
click at [314, 202] on input "Round to nearest whole number" at bounding box center [314, 201] width 1 height 1
radio input "true"
click at [222, 228] on div "Create new price [MEDICAL_DATA]. This page is ready Create new price [MEDICAL_D…" at bounding box center [562, 433] width 1125 height 1128
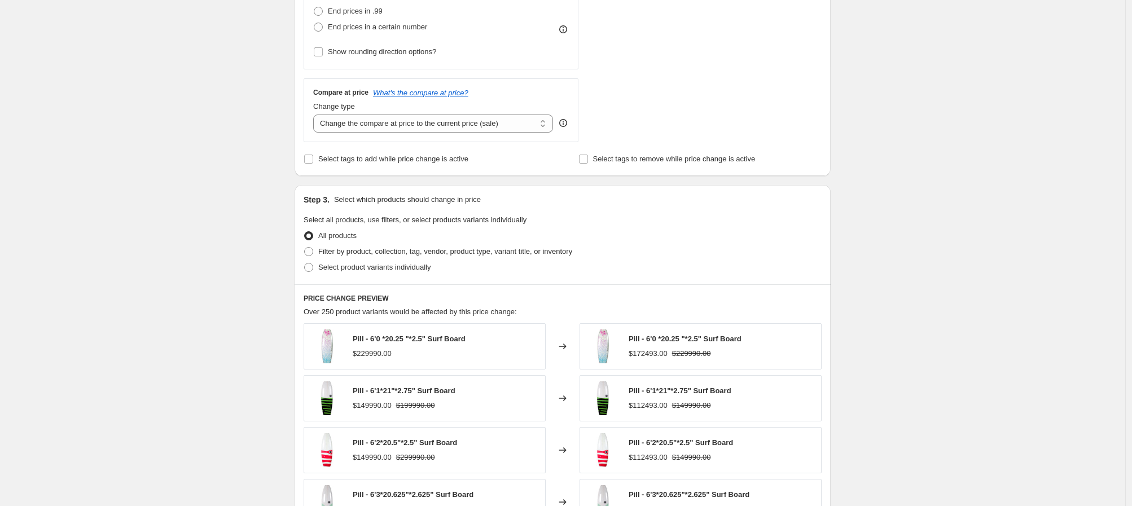
scroll to position [349, 0]
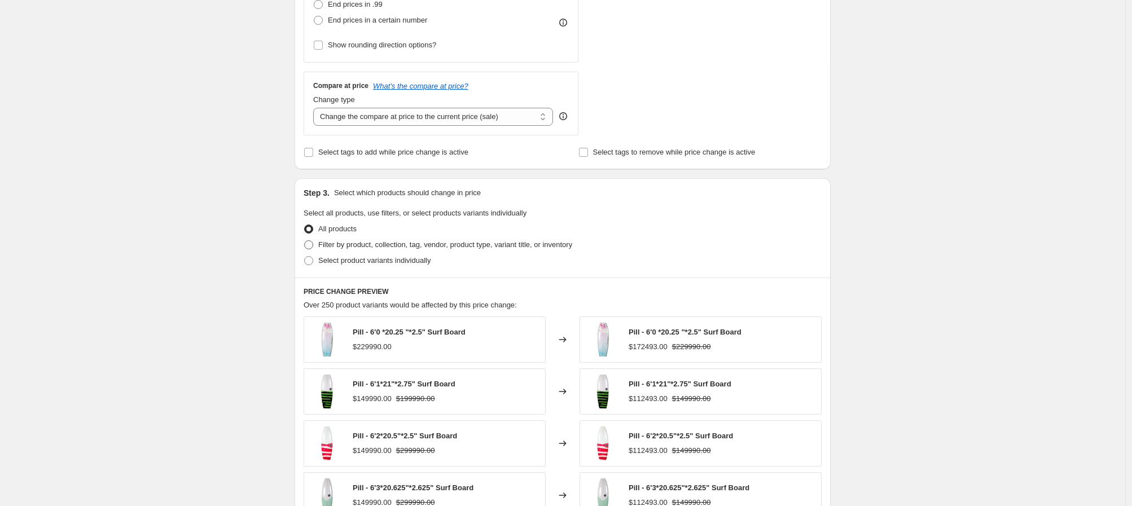
click at [313, 246] on span at bounding box center [308, 244] width 9 height 9
click at [305, 241] on input "Filter by product, collection, tag, vendor, product type, variant title, or inv…" at bounding box center [304, 240] width 1 height 1
radio input "true"
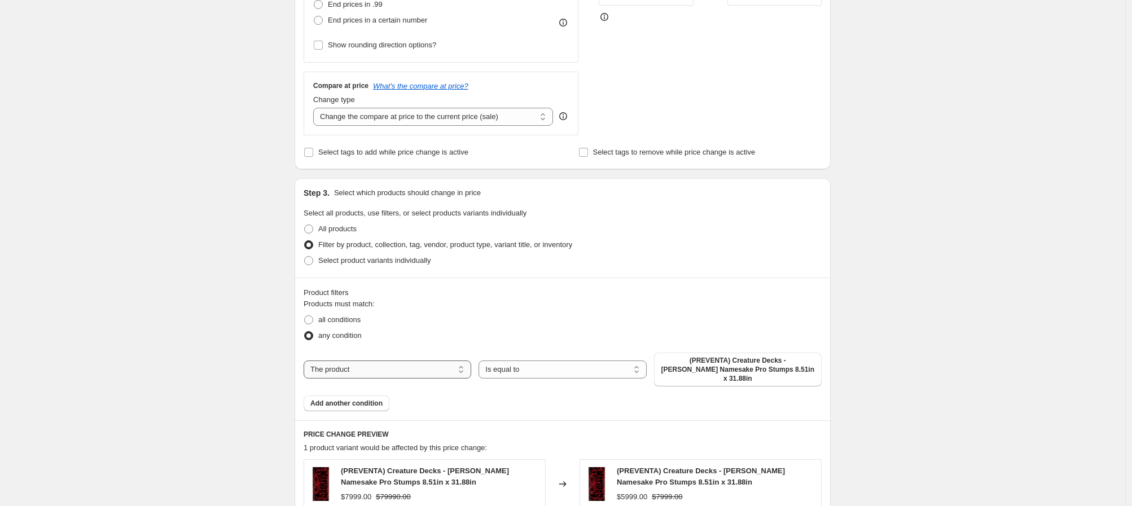
click at [455, 366] on select "The product The product's collection The product's tag The product's vendor The…" at bounding box center [388, 369] width 168 height 18
select select "collection"
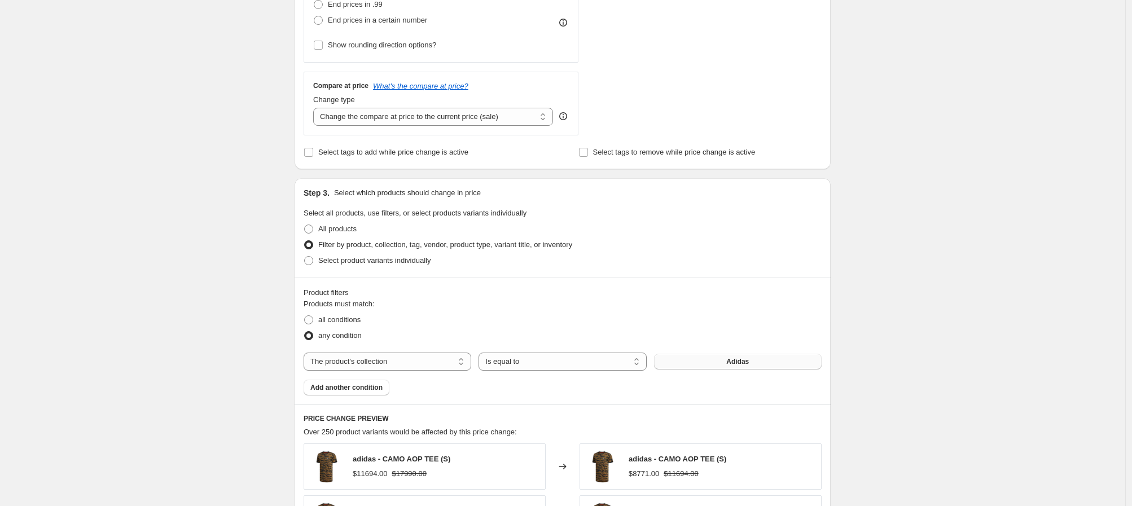
click at [739, 363] on span "Adidas" at bounding box center [737, 361] width 23 height 9
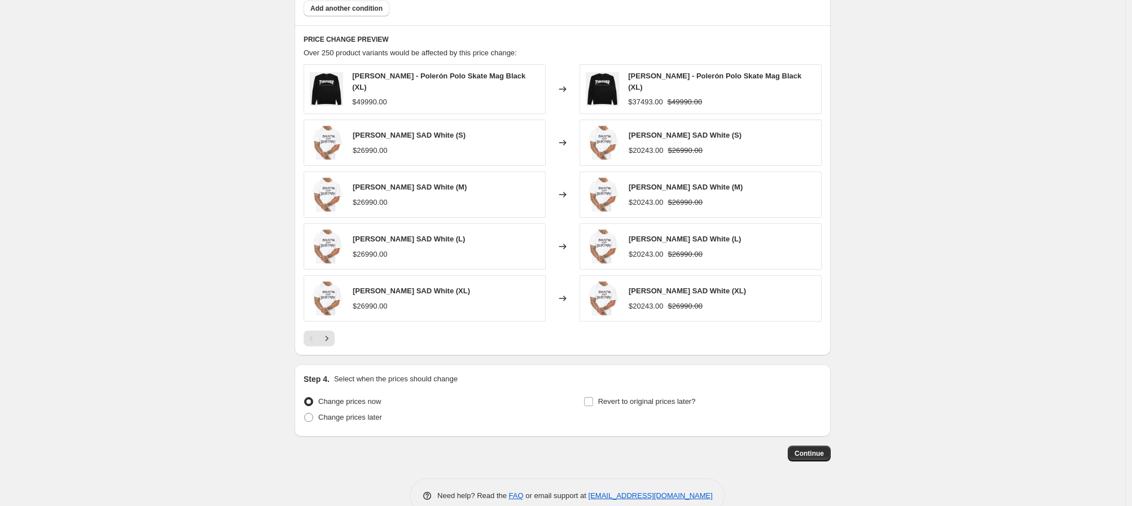
scroll to position [749, 0]
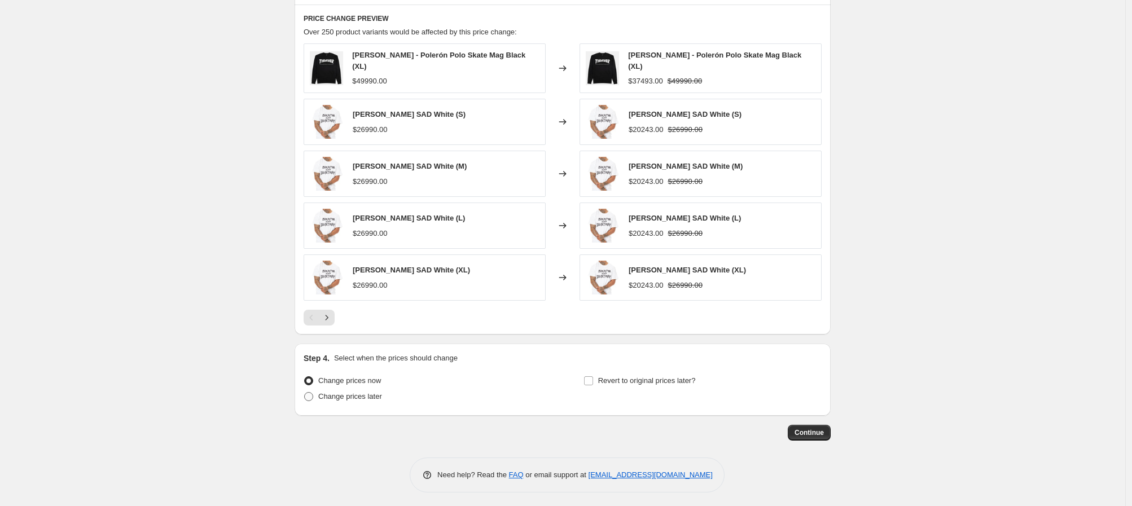
click at [314, 395] on span at bounding box center [309, 397] width 10 height 10
click at [305, 393] on input "Change prices later" at bounding box center [304, 392] width 1 height 1
radio input "true"
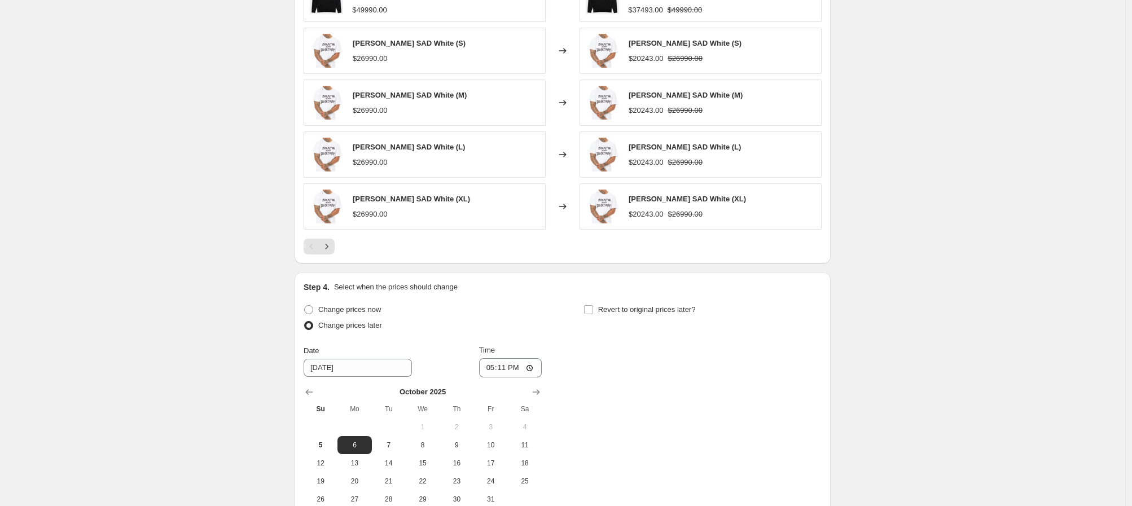
scroll to position [842, 0]
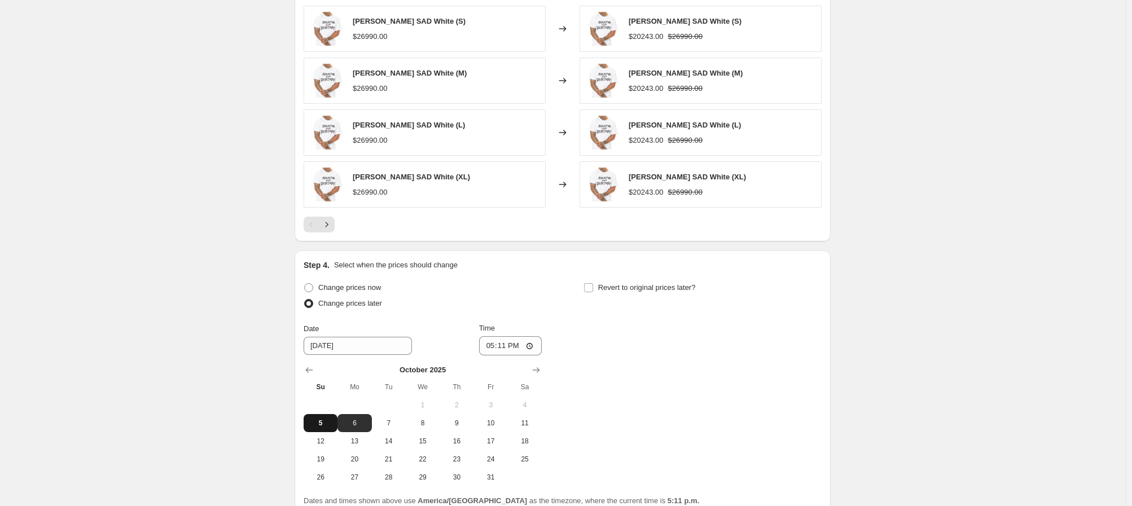
click at [322, 419] on span "5" at bounding box center [320, 423] width 25 height 9
type input "[DATE]"
click at [486, 341] on input "17:11" at bounding box center [510, 345] width 63 height 19
type input "20:35"
click at [623, 333] on div "Change prices now Change prices later Date [DATE] Time 20:35 [DATE] Su Mo Tu We…" at bounding box center [563, 383] width 518 height 206
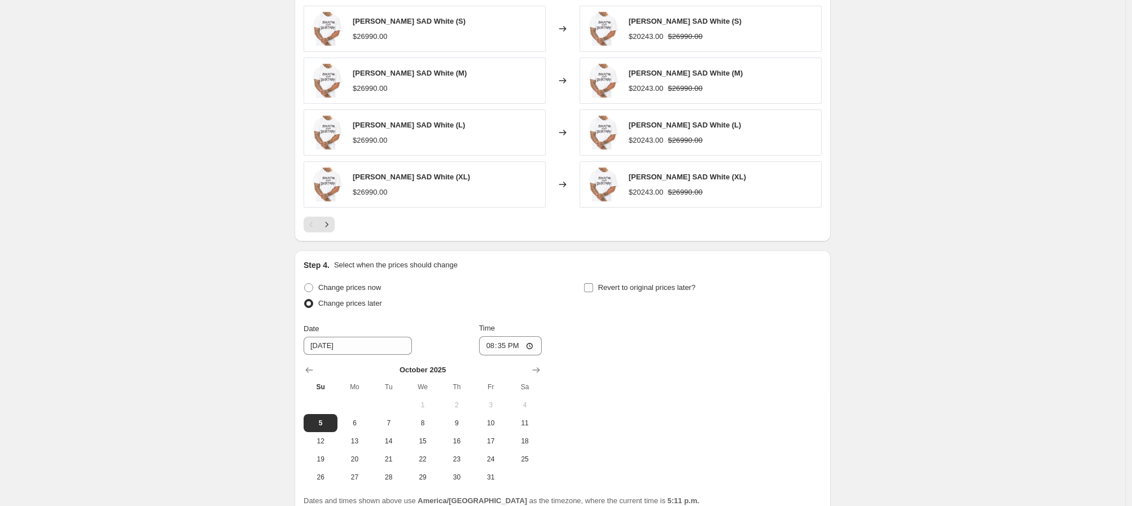
click at [591, 285] on input "Revert to original prices later?" at bounding box center [588, 287] width 9 height 9
checkbox input "true"
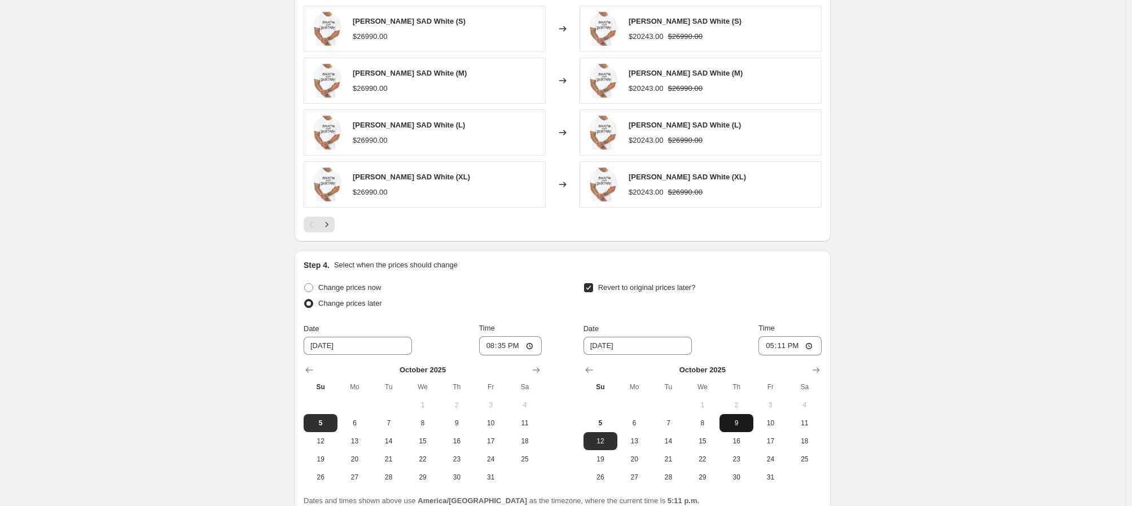
click at [742, 423] on span "9" at bounding box center [736, 423] width 25 height 9
type input "[DATE]"
click at [765, 342] on input "17:11" at bounding box center [789, 345] width 63 height 19
click at [777, 345] on input "00:11" at bounding box center [789, 345] width 63 height 19
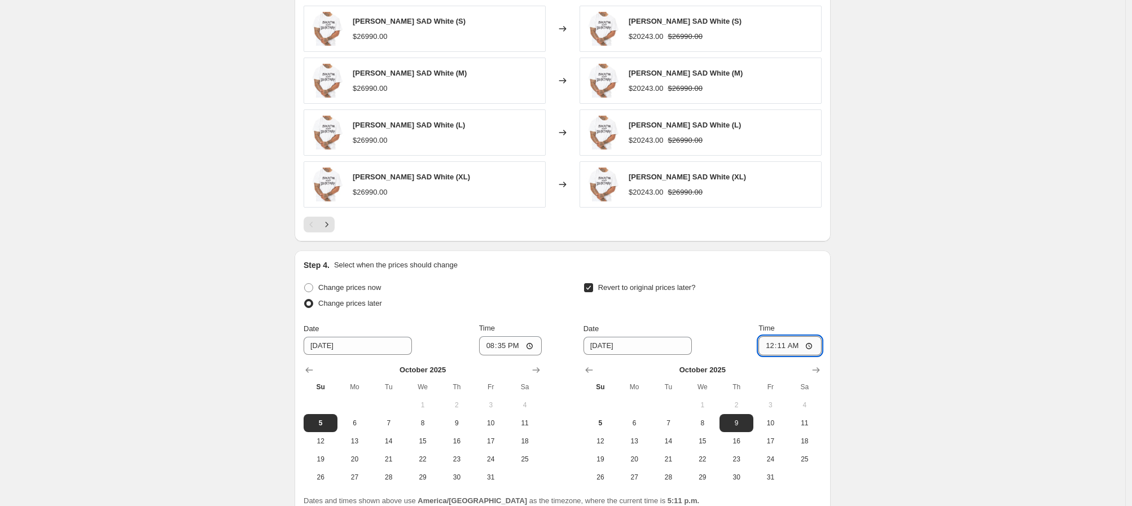
type input "00:00"
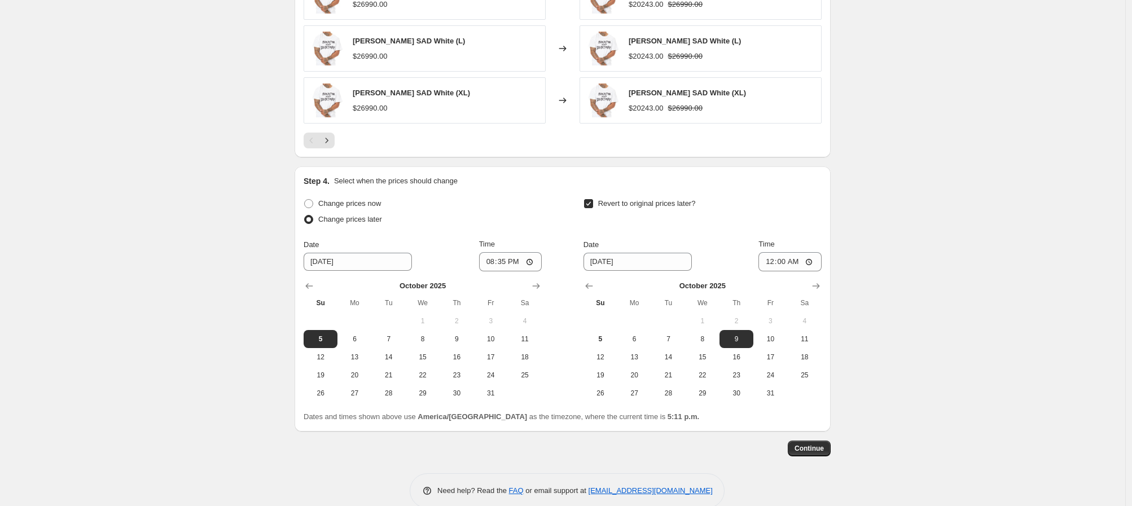
scroll to position [942, 0]
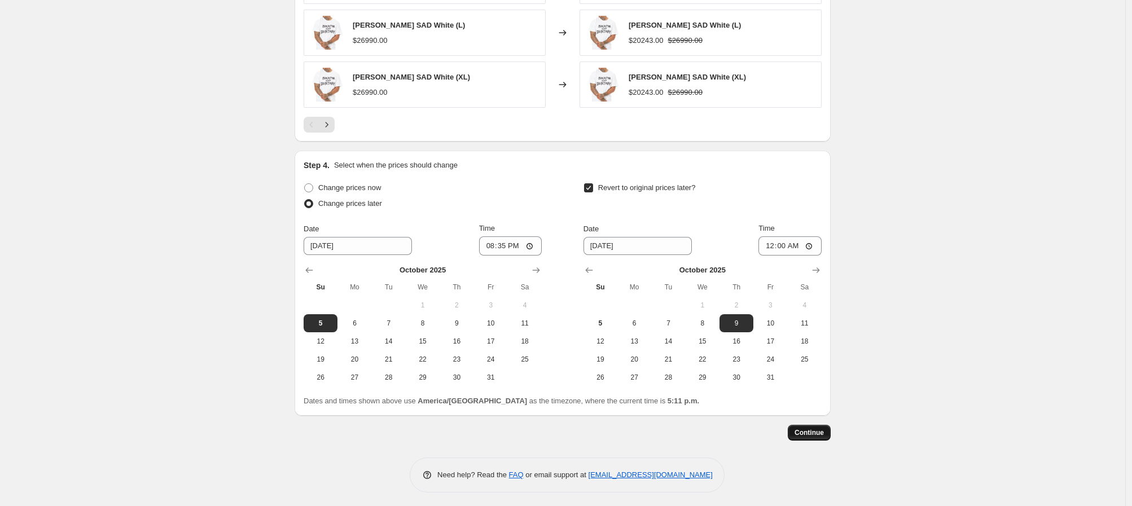
click at [820, 433] on span "Continue" at bounding box center [808, 432] width 29 height 9
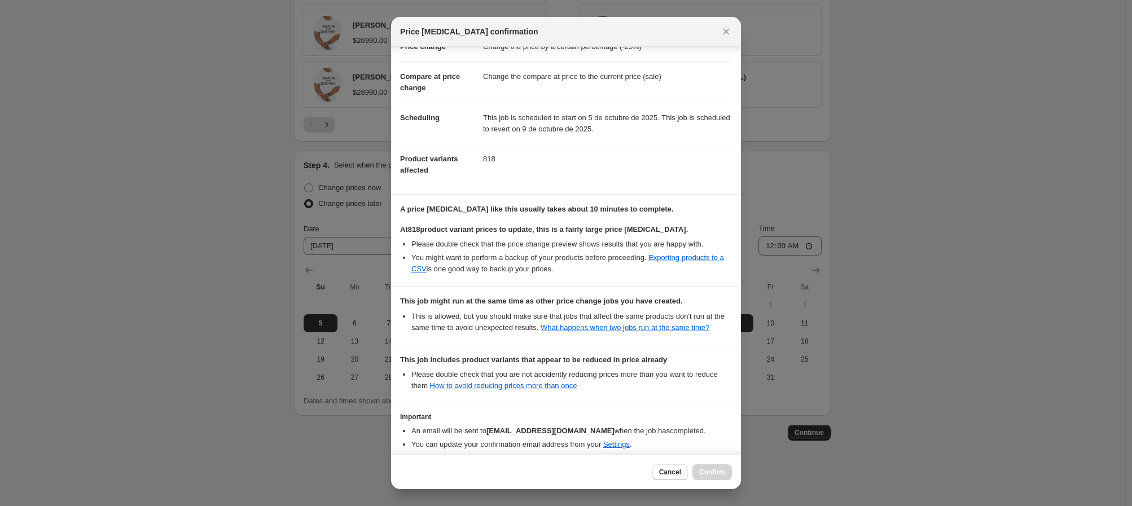
scroll to position [110, 0]
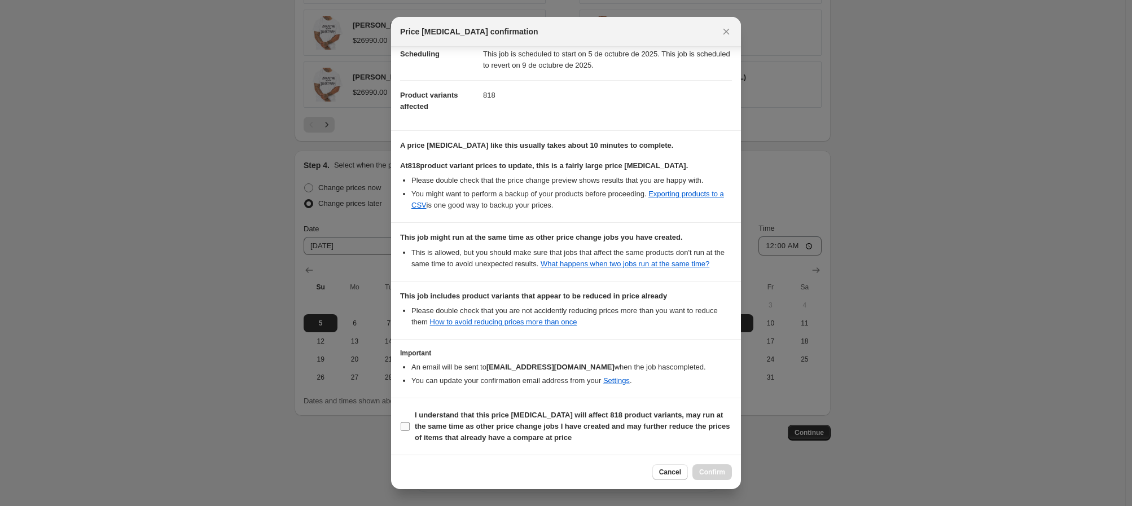
click at [405, 427] on input "I understand that this price [MEDICAL_DATA] will affect 818 product variants, m…" at bounding box center [405, 426] width 9 height 9
checkbox input "true"
click at [705, 470] on span "Confirm" at bounding box center [712, 472] width 26 height 9
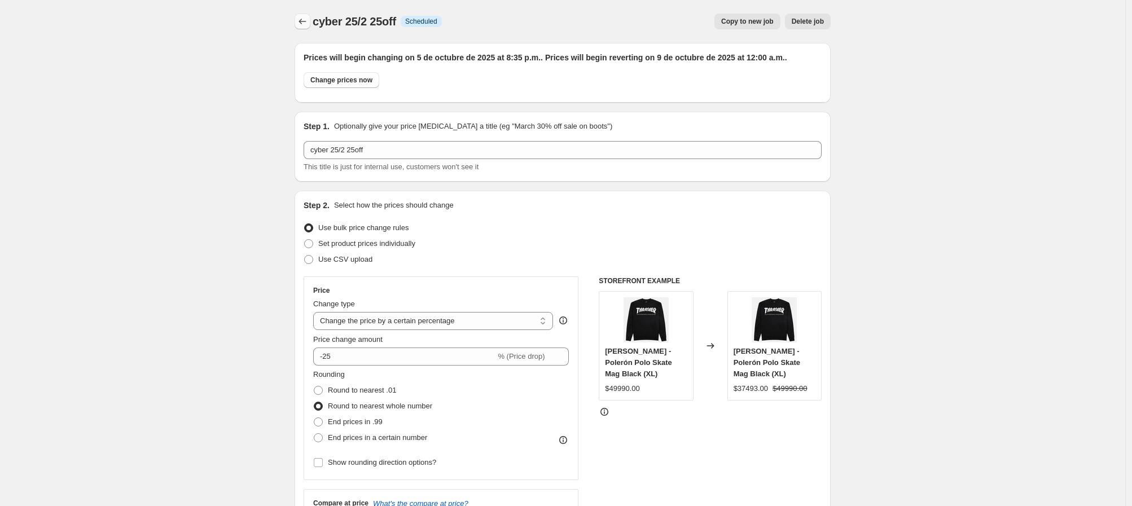
click at [308, 25] on icon "Price change jobs" at bounding box center [302, 21] width 11 height 11
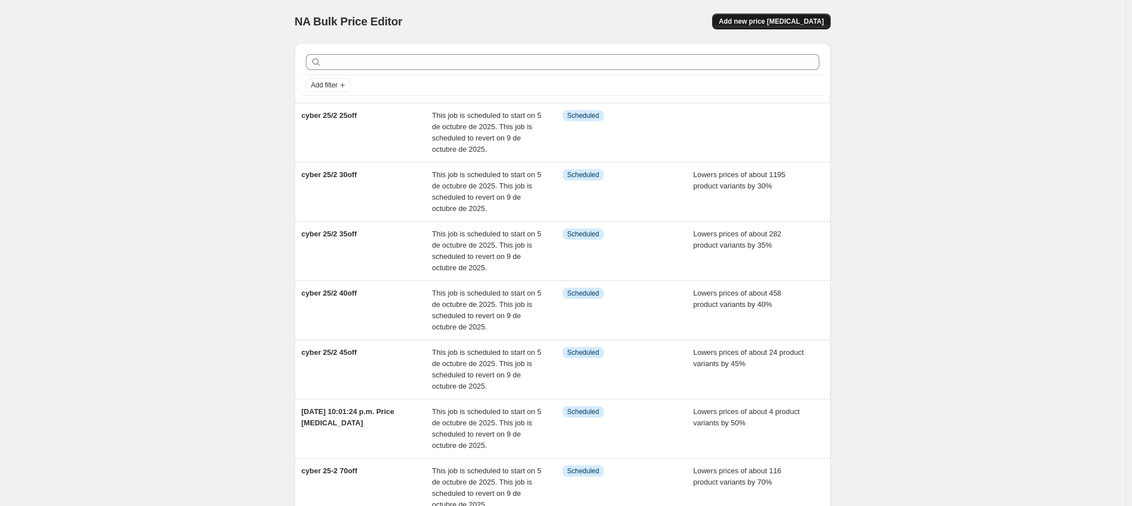
click at [773, 23] on span "Add new price [MEDICAL_DATA]" at bounding box center [771, 21] width 105 height 9
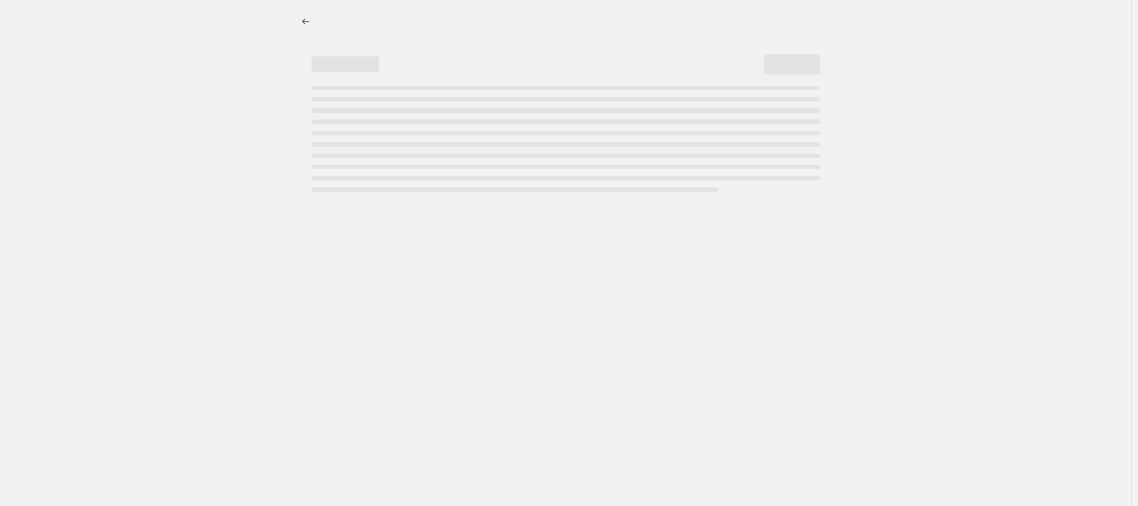
select select "percentage"
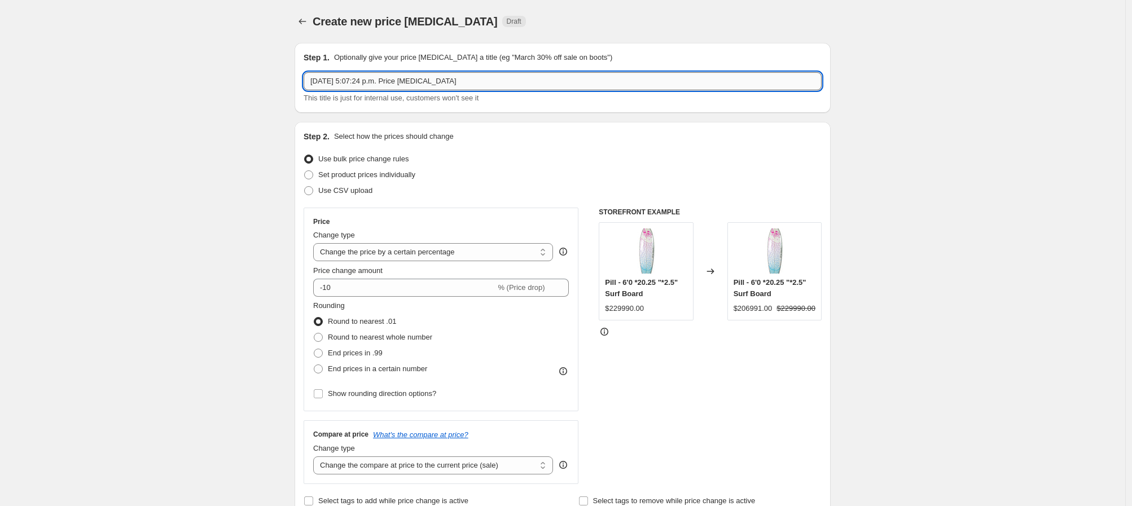
click at [341, 86] on input "[DATE] 5:07:24 p.m. Price [MEDICAL_DATA]" at bounding box center [563, 81] width 518 height 18
type input "cyber 25/2 20off"
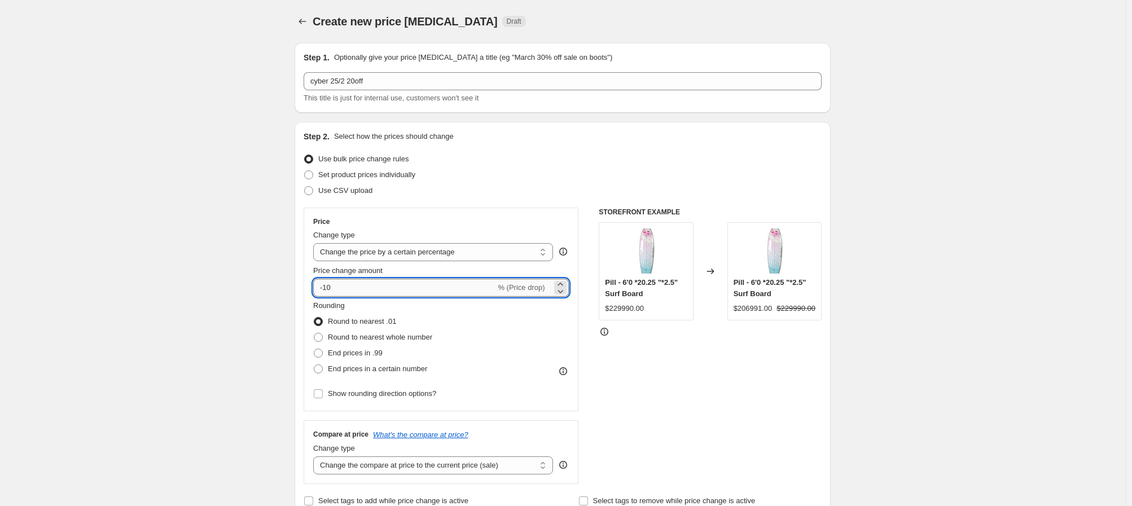
click at [349, 282] on input "-10" at bounding box center [404, 288] width 182 height 18
type input "-20"
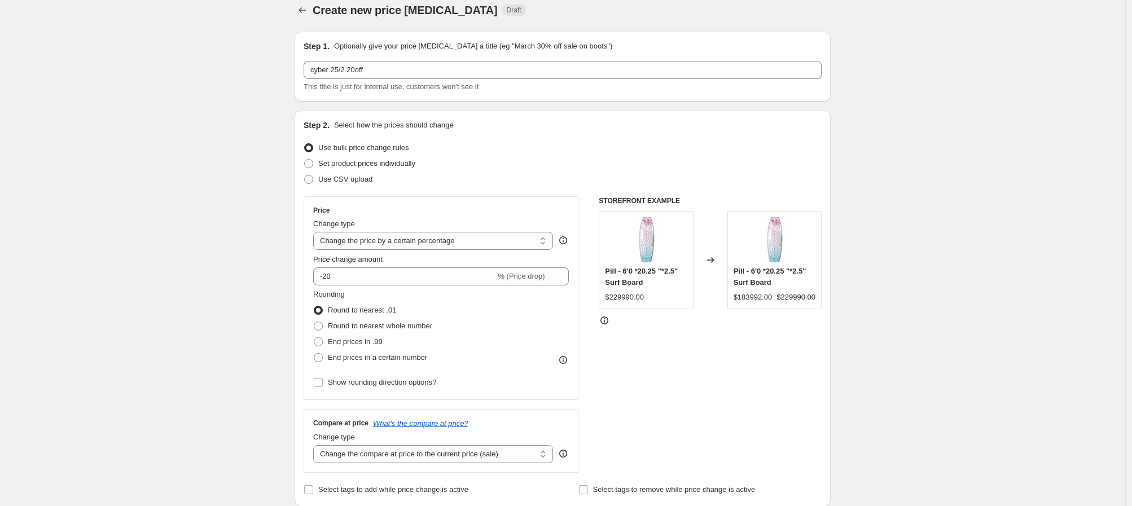
scroll to position [12, 0]
drag, startPoint x: 319, startPoint y: 325, endPoint x: 284, endPoint y: 331, distance: 34.9
click at [319, 325] on span at bounding box center [318, 324] width 9 height 9
click at [314, 321] on input "Round to nearest whole number" at bounding box center [314, 320] width 1 height 1
radio input "true"
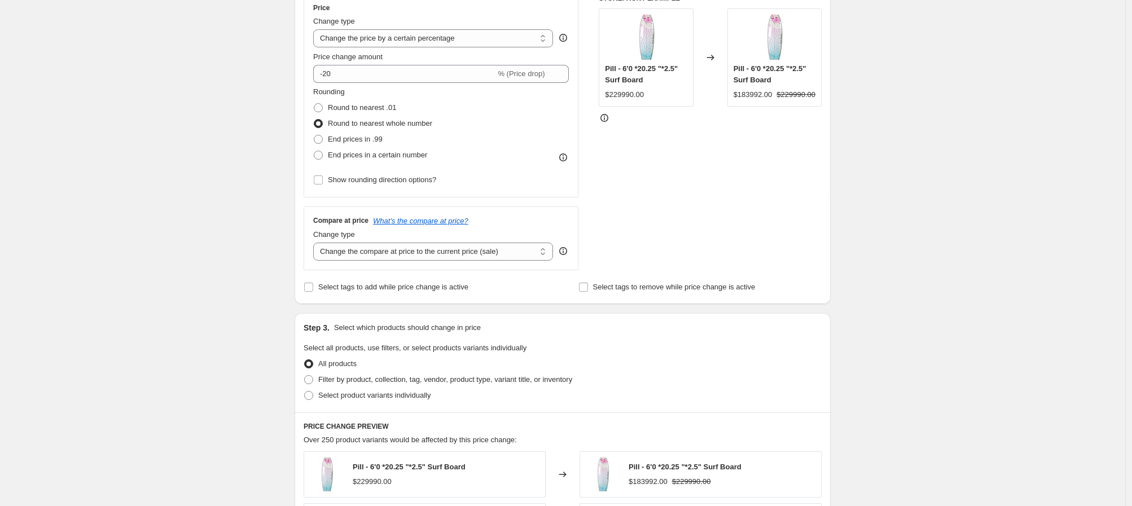
scroll to position [214, 0]
click at [332, 379] on span "Filter by product, collection, tag, vendor, product type, variant title, or inv…" at bounding box center [445, 379] width 254 height 8
click at [305, 375] on input "Filter by product, collection, tag, vendor, product type, variant title, or inv…" at bounding box center [304, 375] width 1 height 1
radio input "true"
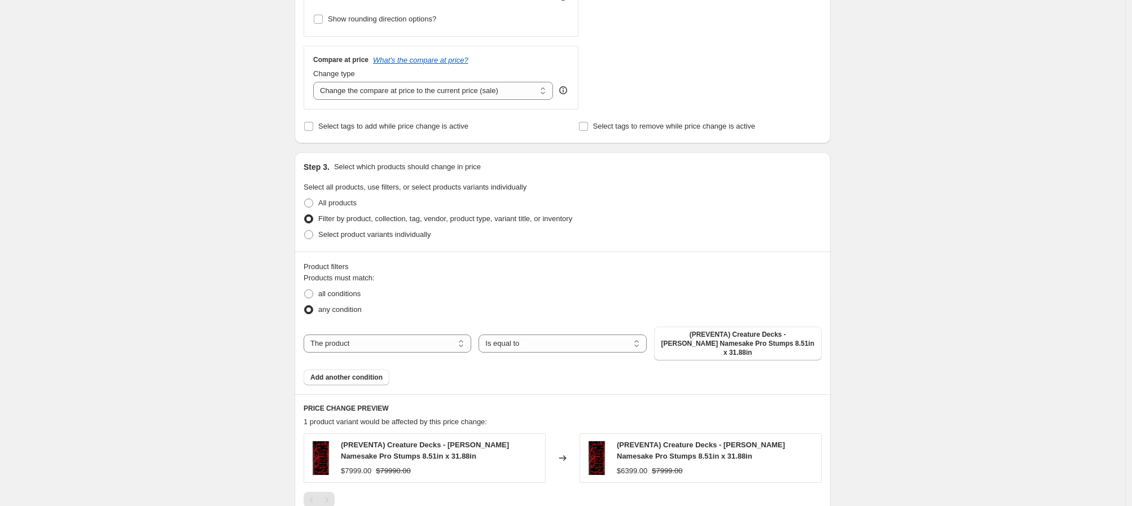
scroll to position [398, 0]
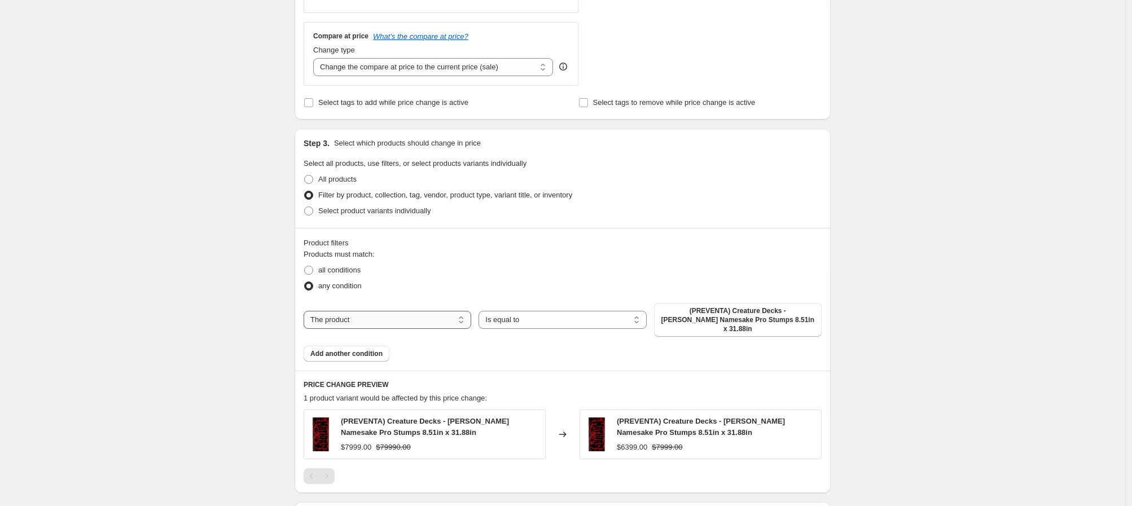
click at [404, 316] on select "The product The product's collection The product's tag The product's vendor The…" at bounding box center [388, 320] width 168 height 18
select select "collection"
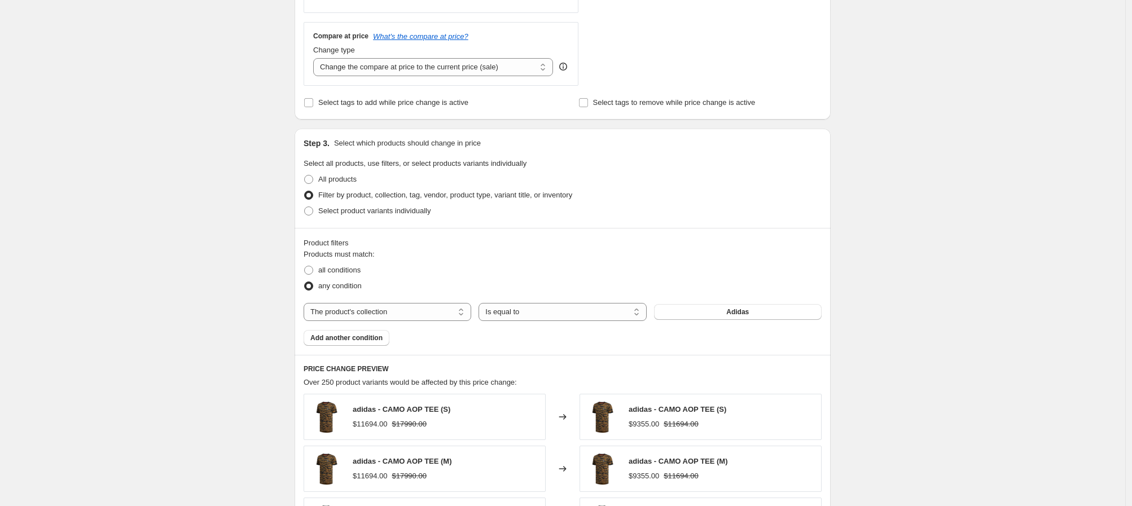
click at [731, 314] on span "Adidas" at bounding box center [737, 311] width 23 height 9
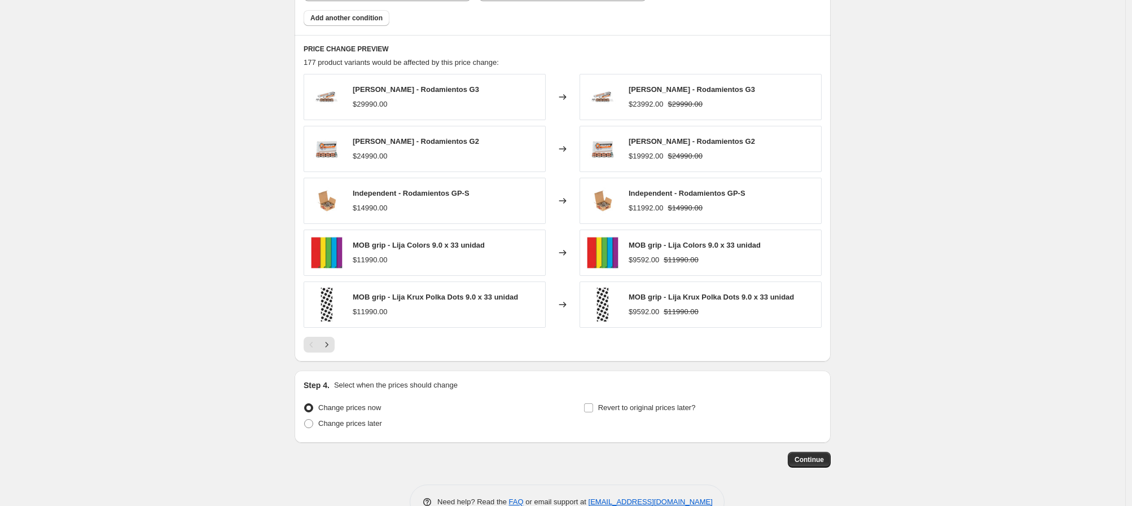
scroll to position [734, 0]
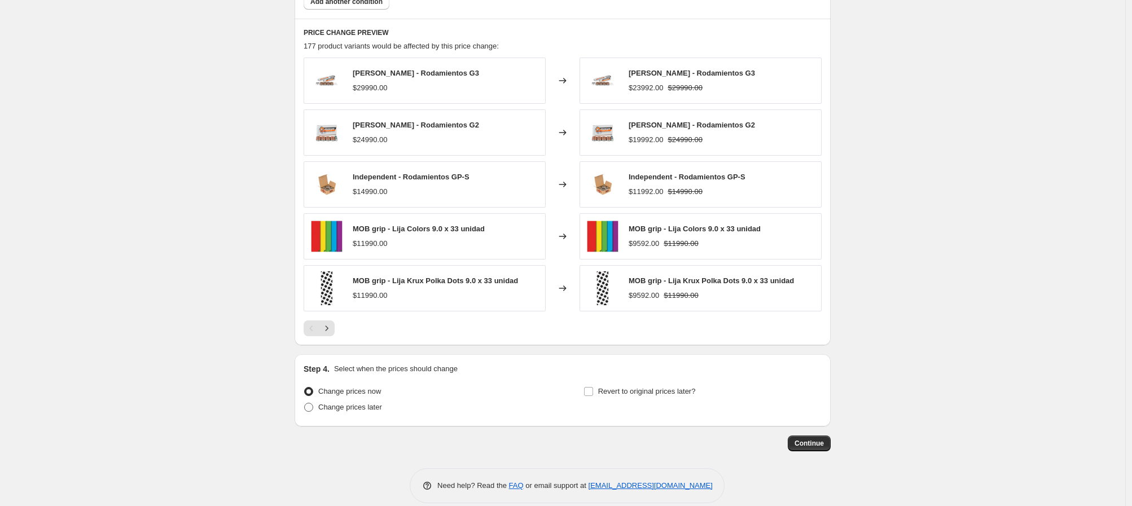
click at [336, 410] on span "Change prices later" at bounding box center [350, 407] width 64 height 8
click at [305, 403] on input "Change prices later" at bounding box center [304, 403] width 1 height 1
radio input "true"
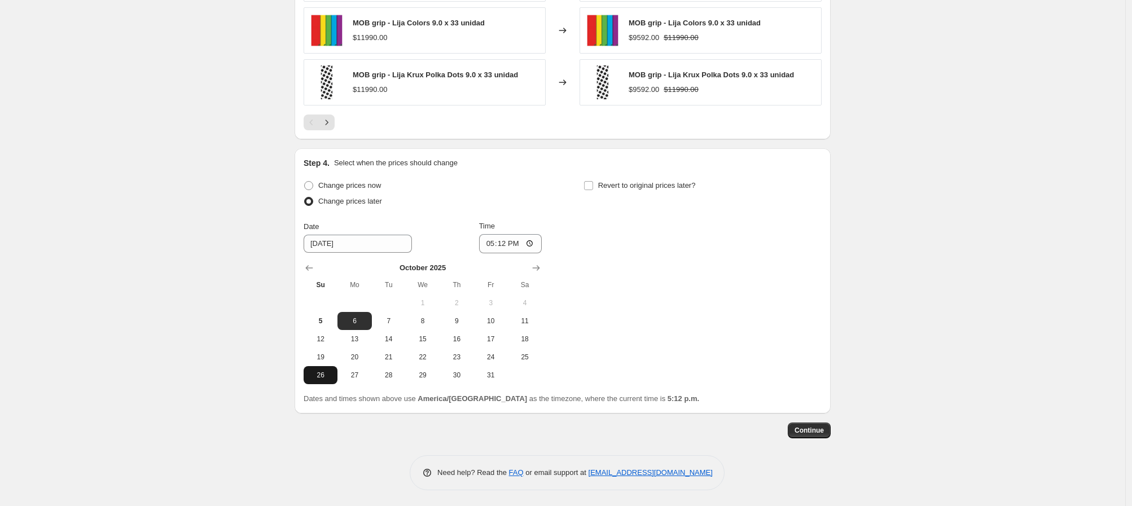
scroll to position [942, 0]
click at [320, 321] on span "5" at bounding box center [320, 319] width 25 height 9
type input "[DATE]"
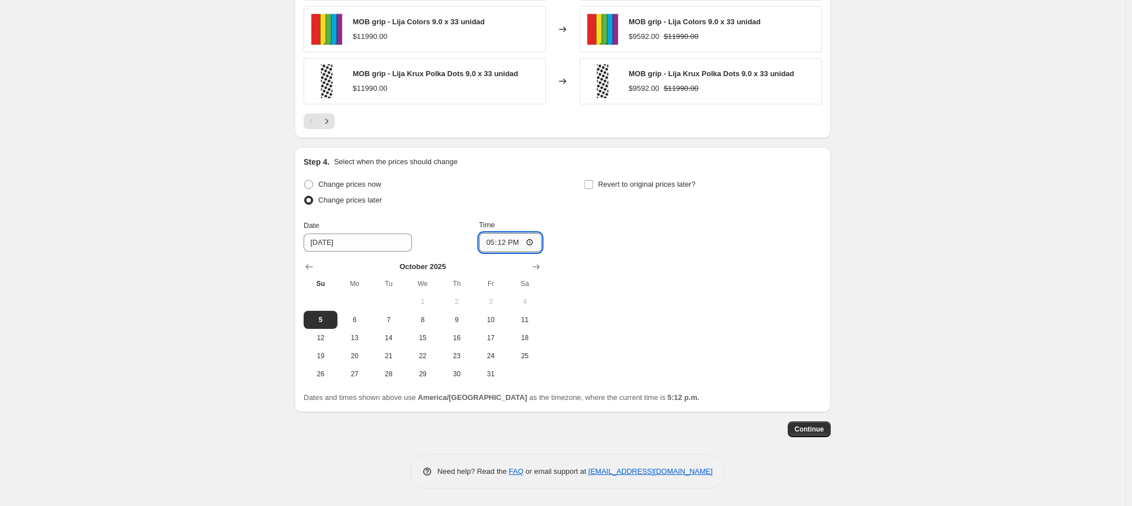
click at [487, 245] on input "17:12" at bounding box center [510, 242] width 63 height 19
type input "20:45"
click at [588, 183] on input "Revert to original prices later?" at bounding box center [588, 184] width 9 height 9
checkbox input "true"
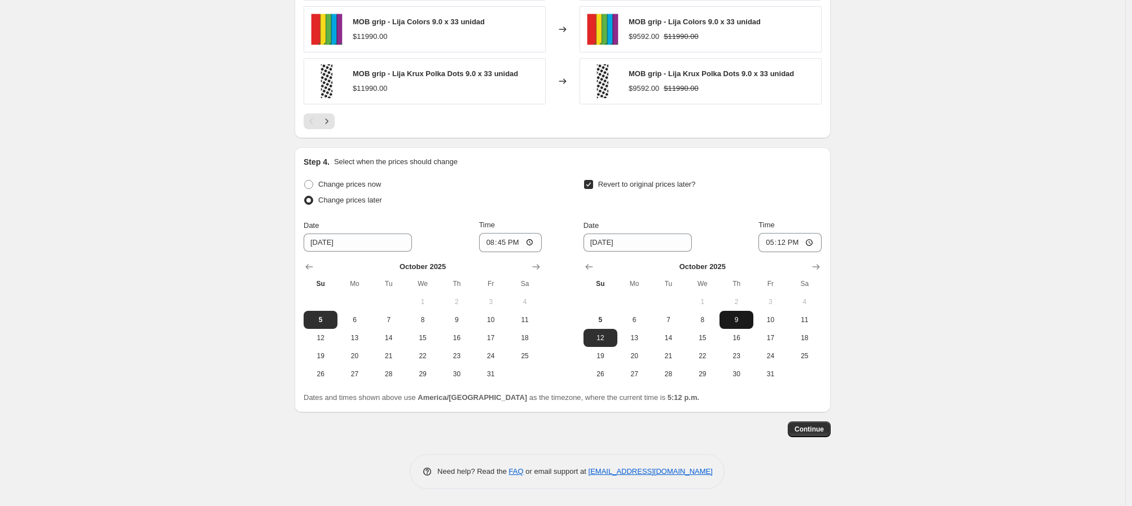
click at [736, 323] on span "9" at bounding box center [736, 319] width 25 height 9
type input "[DATE]"
click at [767, 243] on input "17:12" at bounding box center [789, 242] width 63 height 19
type input "00:00"
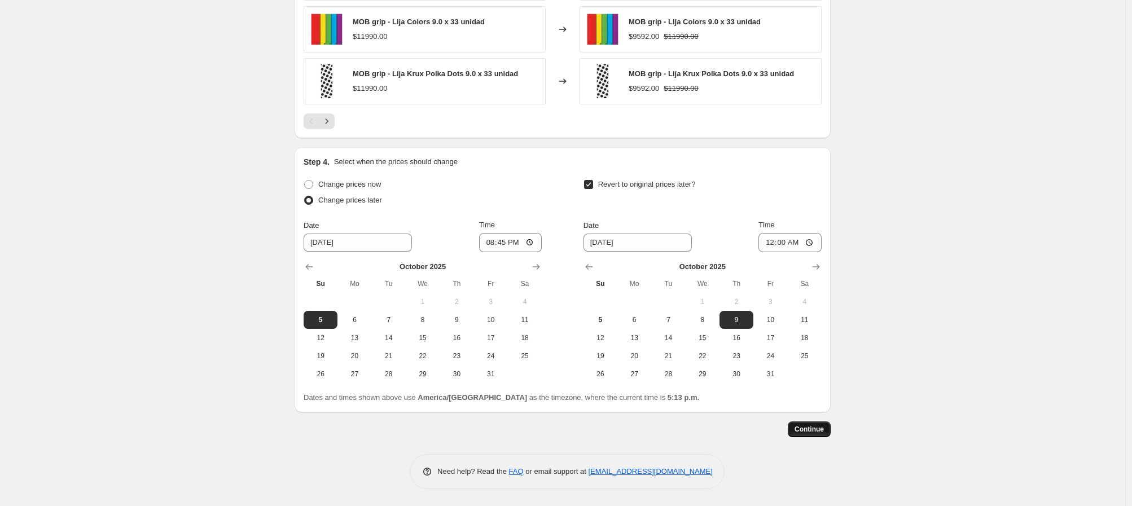
click at [819, 429] on span "Continue" at bounding box center [808, 429] width 29 height 9
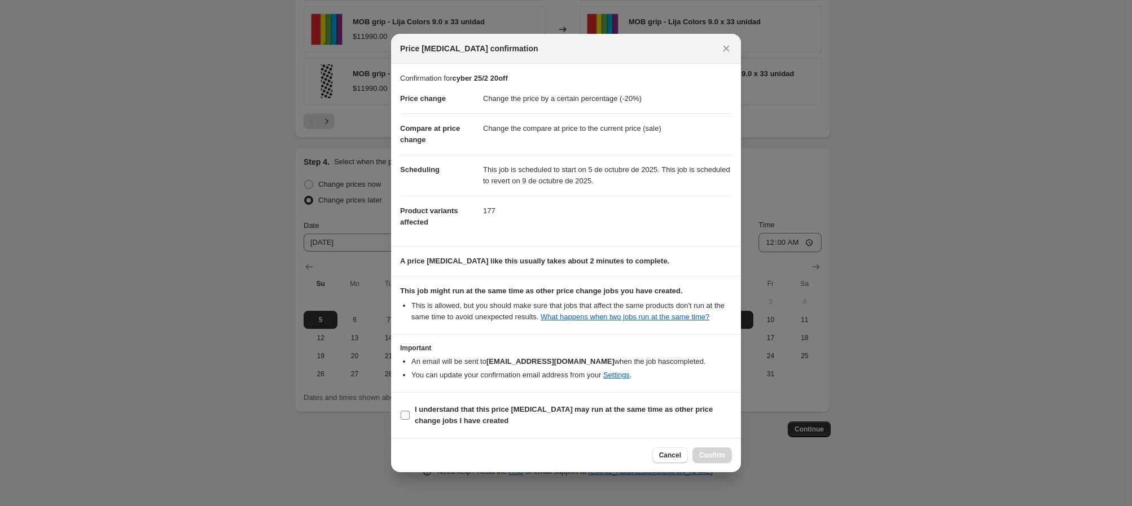
click at [408, 419] on input "I understand that this price [MEDICAL_DATA] may run at the same time as other p…" at bounding box center [405, 415] width 9 height 9
checkbox input "true"
click at [723, 460] on span "Confirm" at bounding box center [712, 455] width 26 height 9
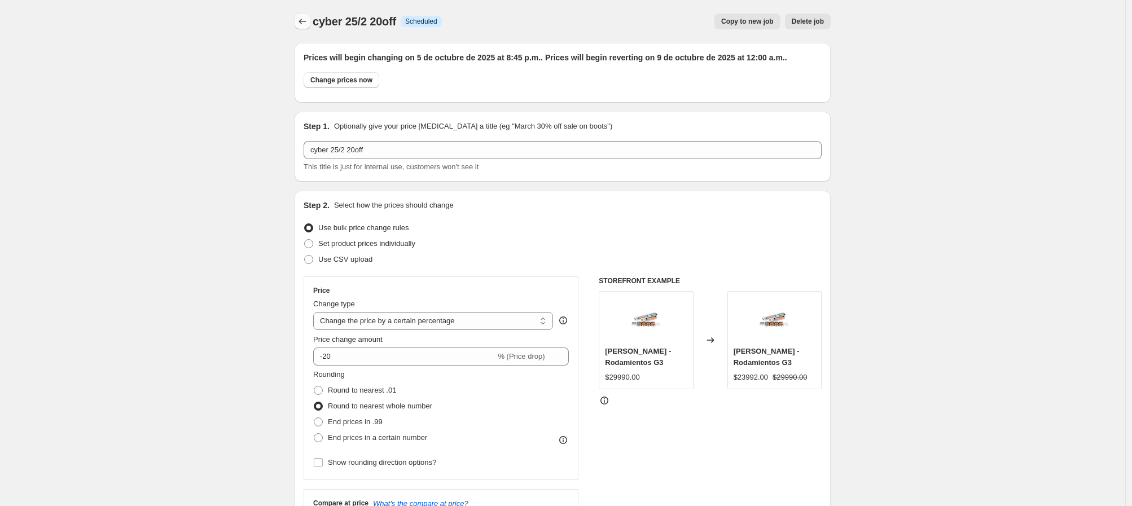
click at [297, 22] on button "Price change jobs" at bounding box center [302, 22] width 16 height 16
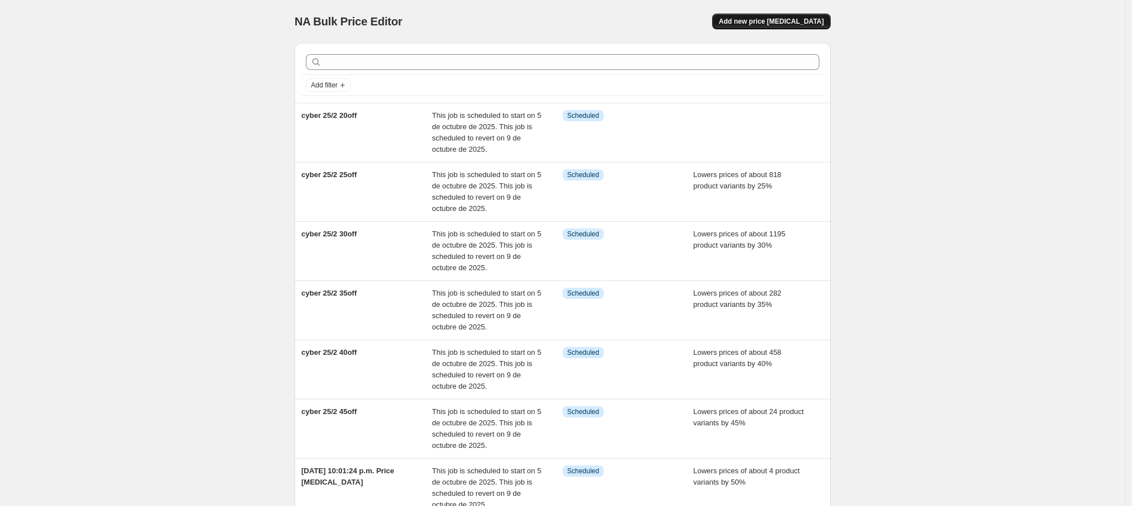
click at [753, 24] on span "Add new price [MEDICAL_DATA]" at bounding box center [771, 21] width 105 height 9
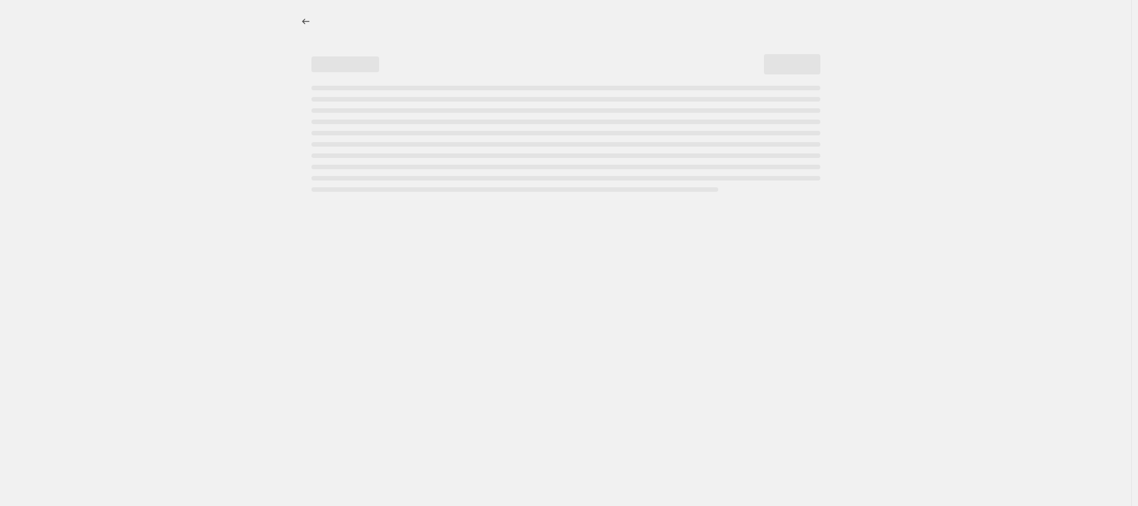
select select "percentage"
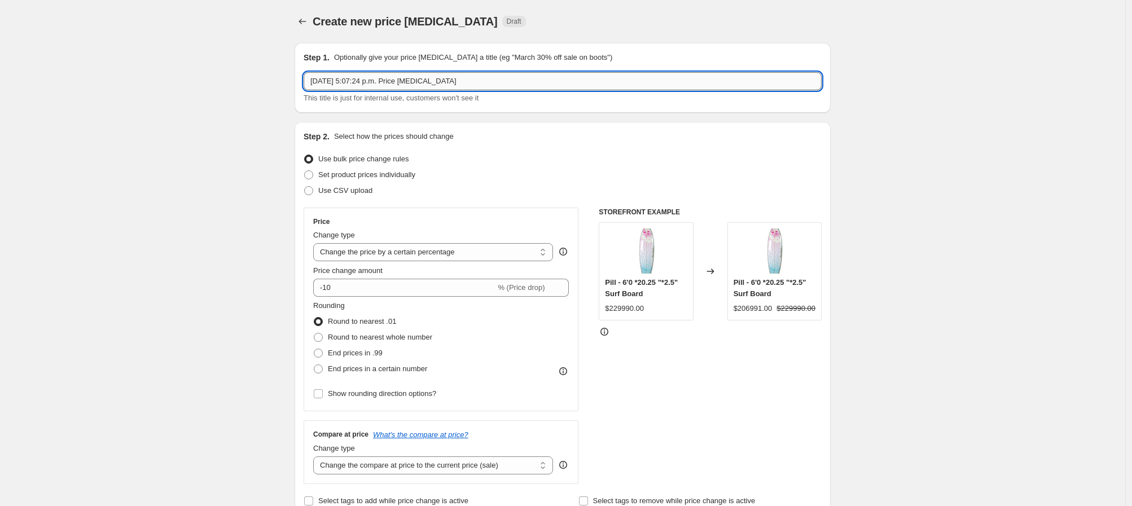
click at [360, 78] on input "[DATE] 5:07:24 p.m. Price [MEDICAL_DATA]" at bounding box center [563, 81] width 518 height 18
type input "cyber 25/2 15off"
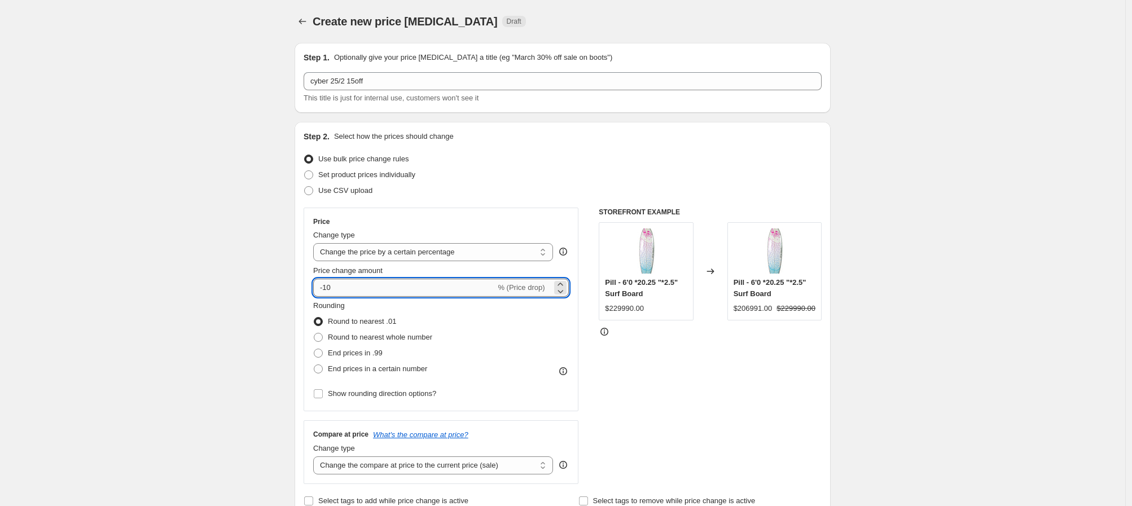
click at [354, 286] on input "-10" at bounding box center [404, 288] width 182 height 18
type input "-15"
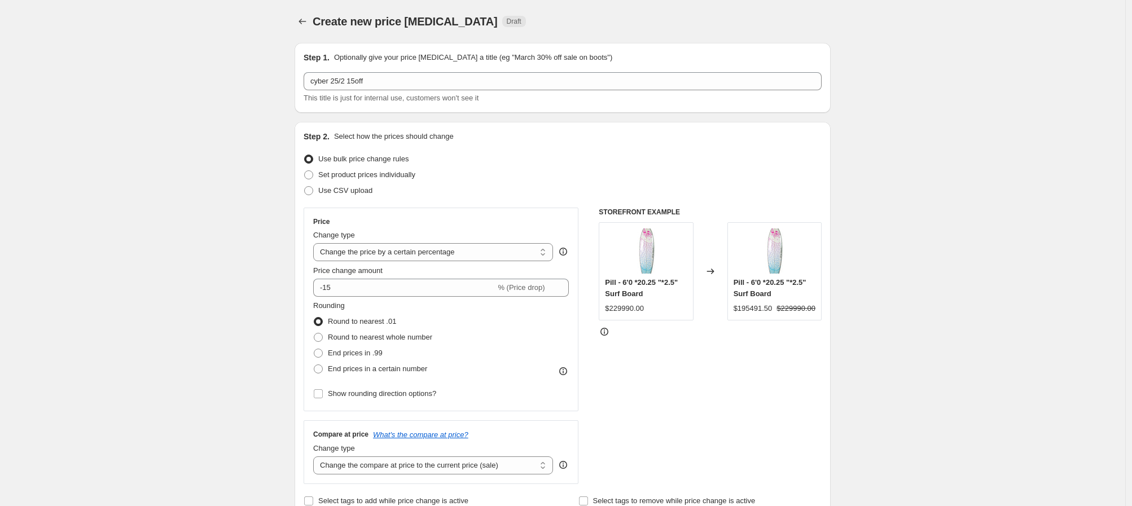
drag, startPoint x: 324, startPoint y: 338, endPoint x: 254, endPoint y: 348, distance: 70.1
click at [323, 338] on span at bounding box center [318, 337] width 9 height 9
click at [314, 333] on input "Round to nearest whole number" at bounding box center [314, 333] width 1 height 1
radio input "true"
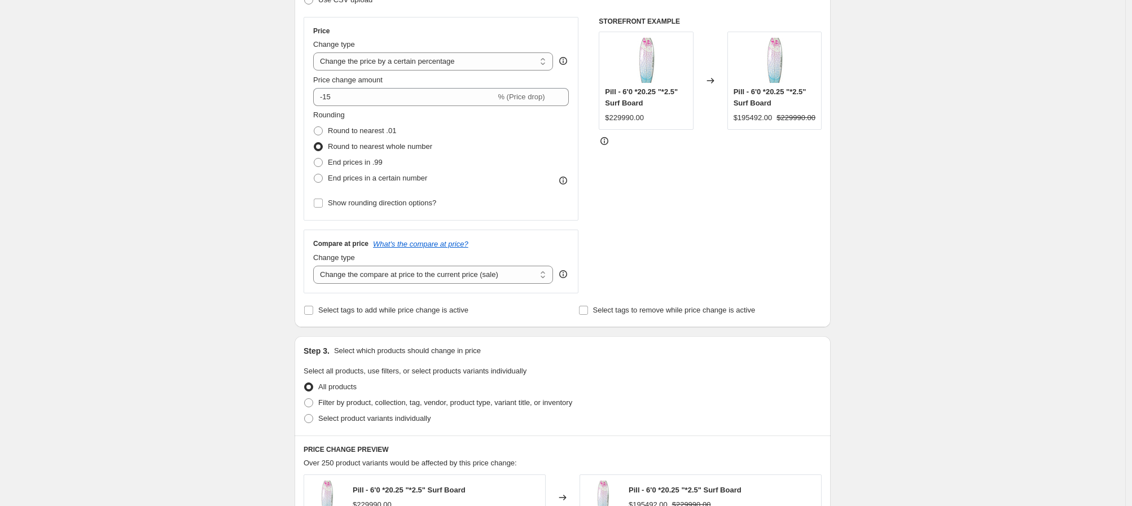
scroll to position [386, 0]
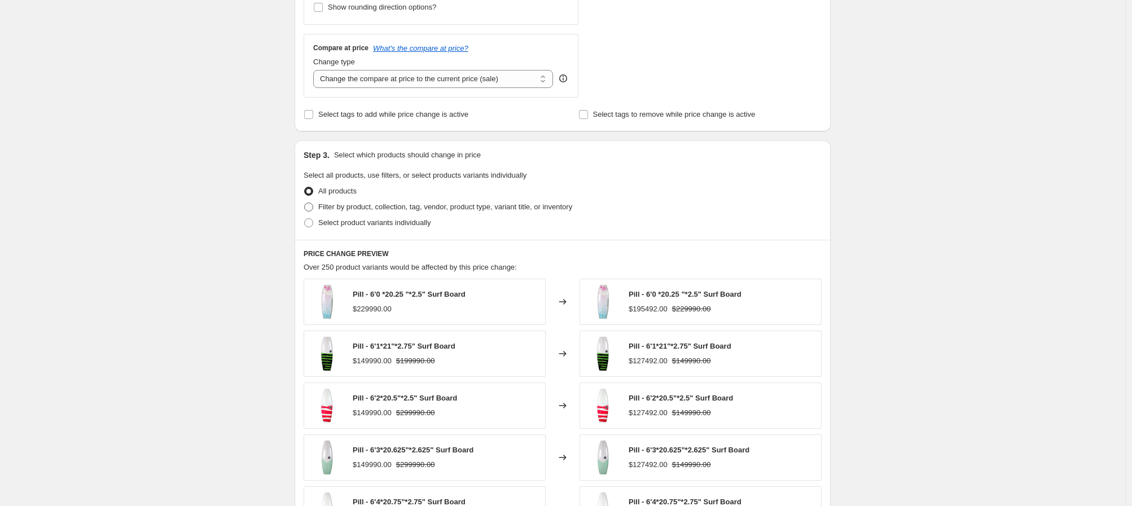
click at [313, 213] on label "Filter by product, collection, tag, vendor, product type, variant title, or inv…" at bounding box center [438, 207] width 269 height 16
click at [305, 203] on input "Filter by product, collection, tag, vendor, product type, variant title, or inv…" at bounding box center [304, 203] width 1 height 1
radio input "true"
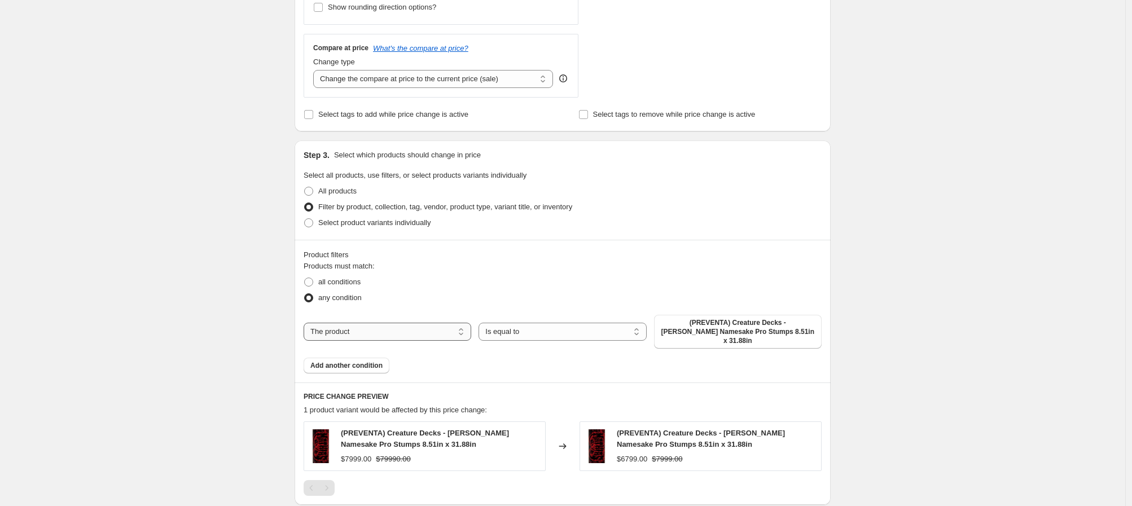
click at [426, 327] on select "The product The product's collection The product's tag The product's vendor The…" at bounding box center [388, 332] width 168 height 18
select select "collection"
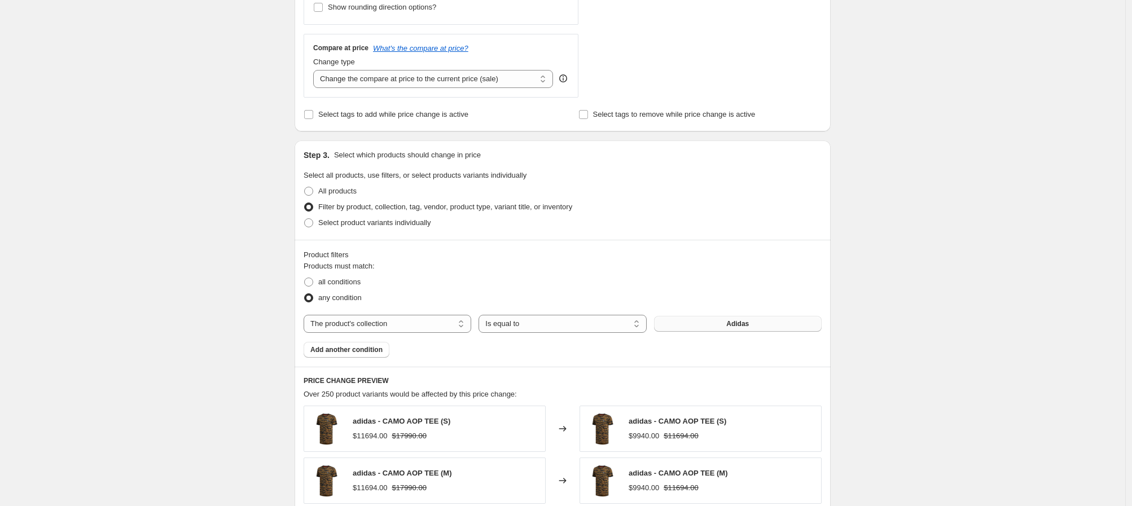
click at [712, 327] on button "Adidas" at bounding box center [738, 324] width 168 height 16
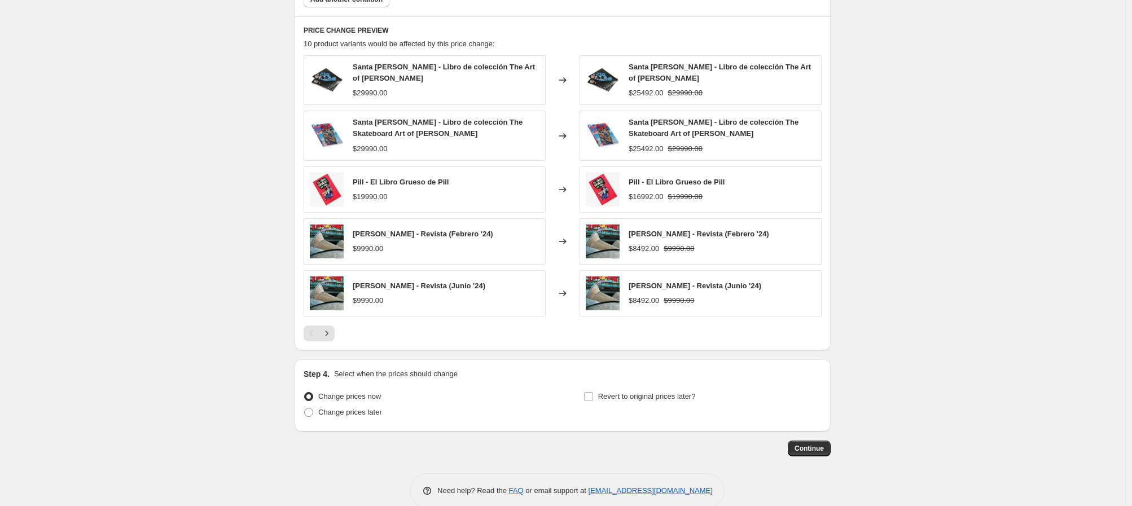
scroll to position [756, 0]
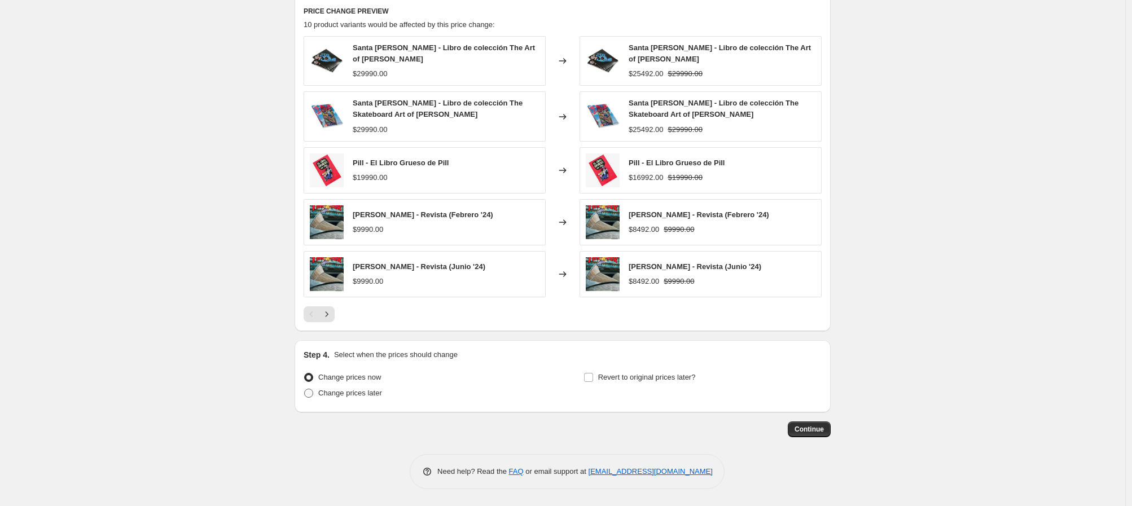
click at [310, 396] on span at bounding box center [308, 393] width 9 height 9
click at [305, 389] on input "Change prices later" at bounding box center [304, 389] width 1 height 1
radio input "true"
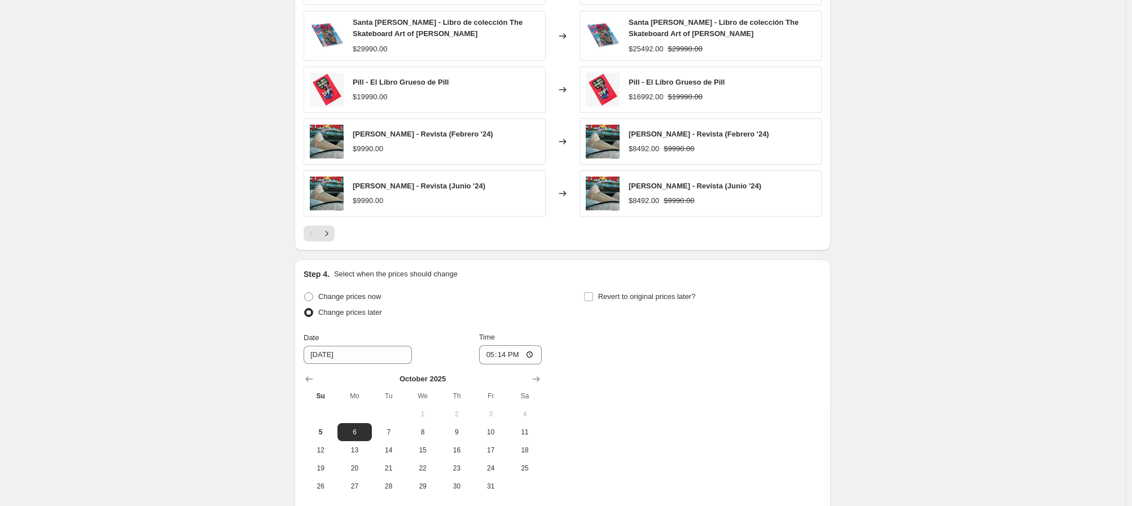
scroll to position [852, 0]
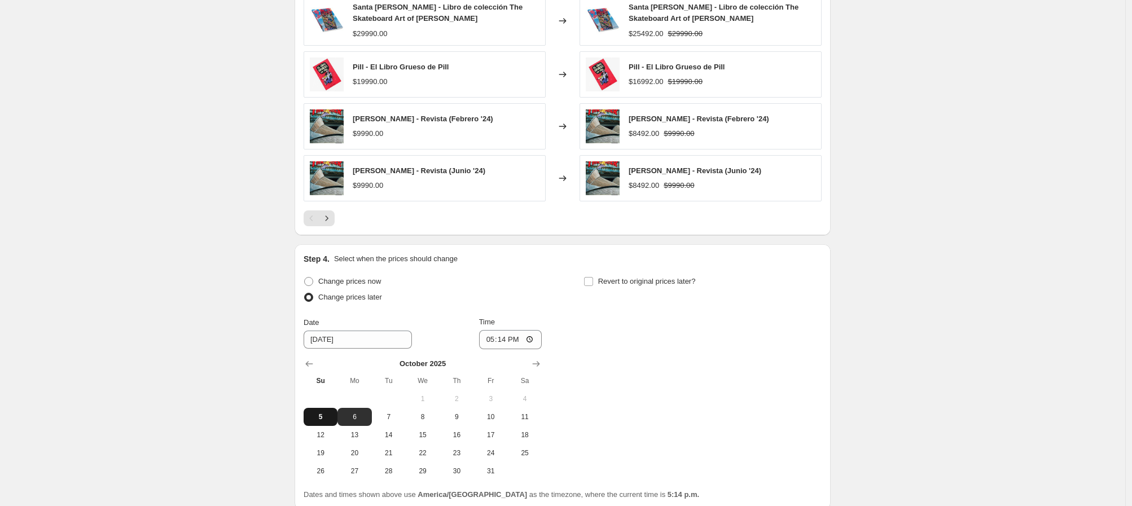
drag, startPoint x: 327, startPoint y: 419, endPoint x: 406, endPoint y: 394, distance: 83.3
click at [327, 419] on span "5" at bounding box center [320, 416] width 25 height 9
type input "[DATE]"
click at [489, 342] on input "17:14" at bounding box center [510, 339] width 63 height 19
type input "20:55"
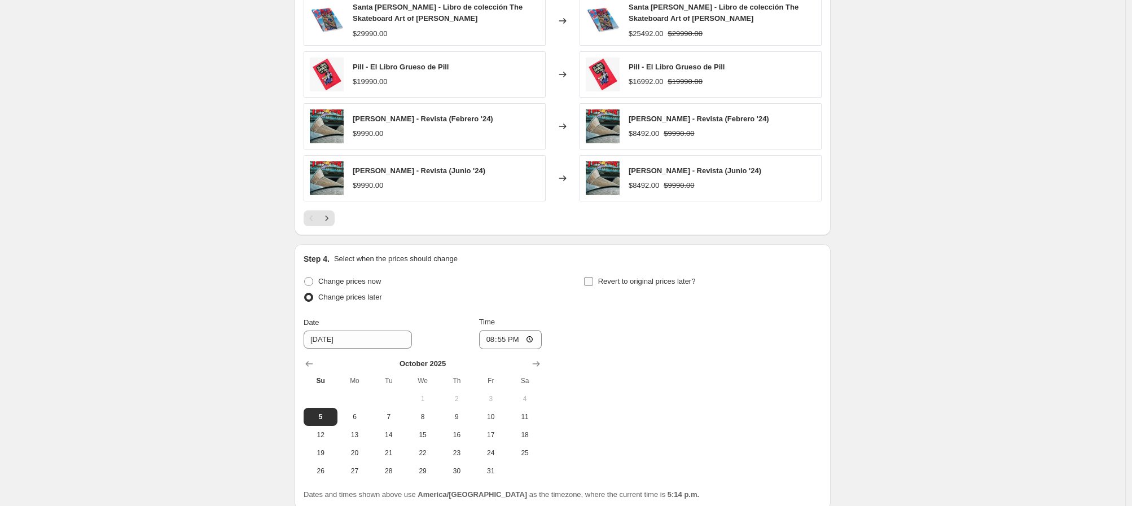
click at [593, 280] on input "Revert to original prices later?" at bounding box center [588, 281] width 9 height 9
checkbox input "true"
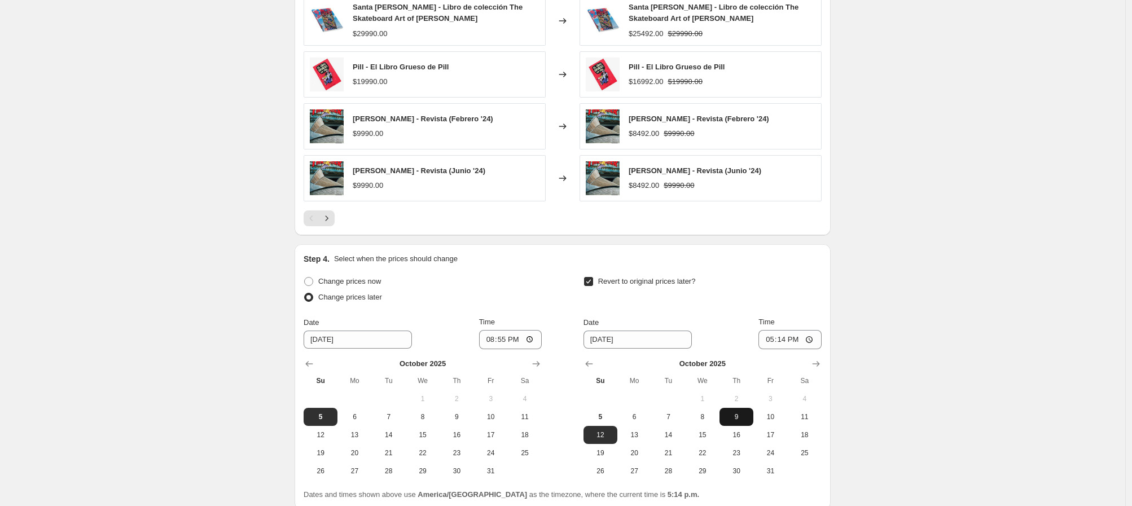
click at [739, 424] on button "9" at bounding box center [736, 417] width 34 height 18
type input "[DATE]"
click at [763, 340] on input "17:14" at bounding box center [789, 339] width 63 height 19
type input "00:00"
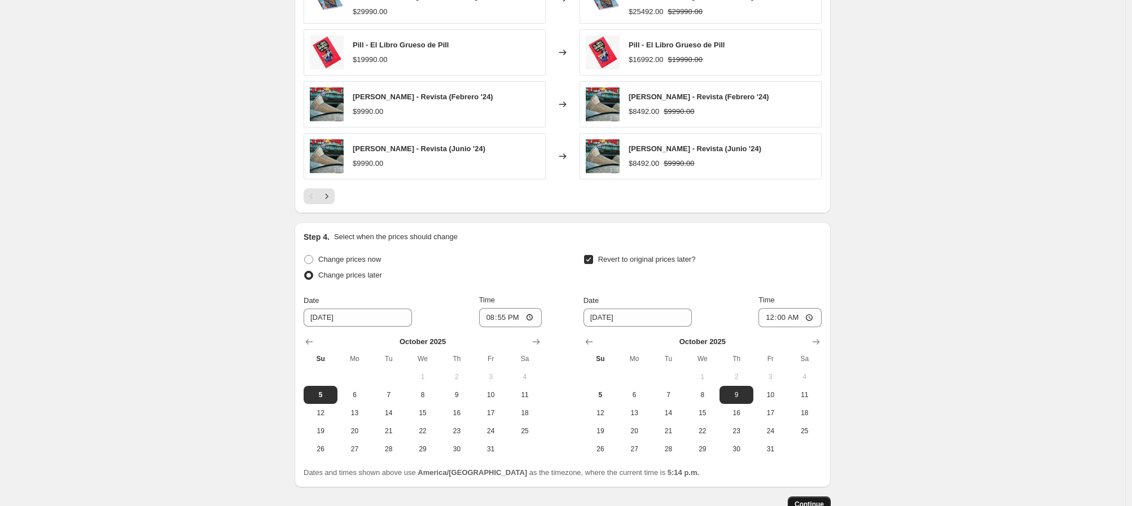
scroll to position [949, 0]
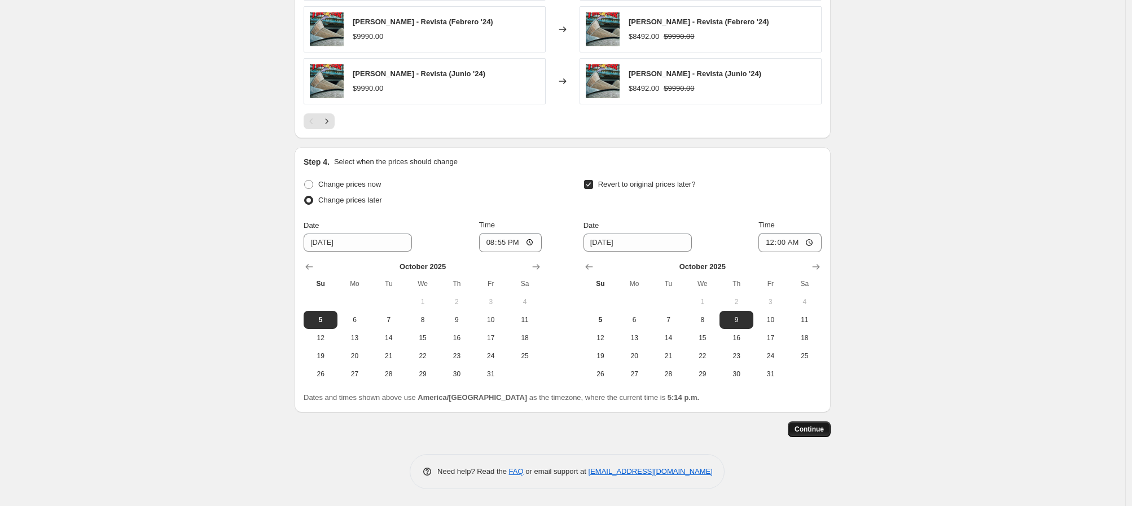
click at [810, 430] on span "Continue" at bounding box center [808, 429] width 29 height 9
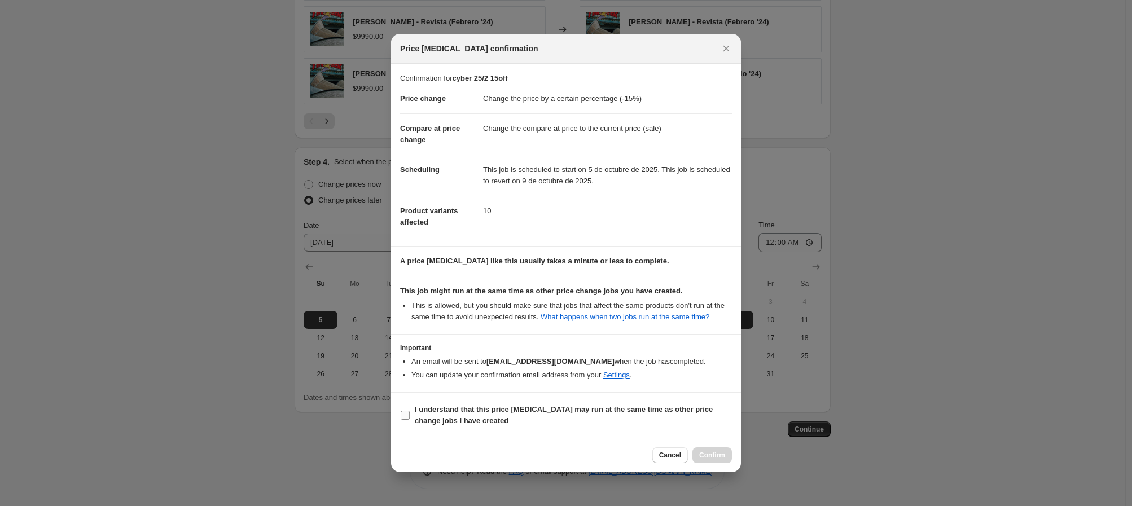
click at [406, 419] on input "I understand that this price [MEDICAL_DATA] may run at the same time as other p…" at bounding box center [405, 415] width 9 height 9
checkbox input "true"
click at [716, 460] on span "Confirm" at bounding box center [712, 455] width 26 height 9
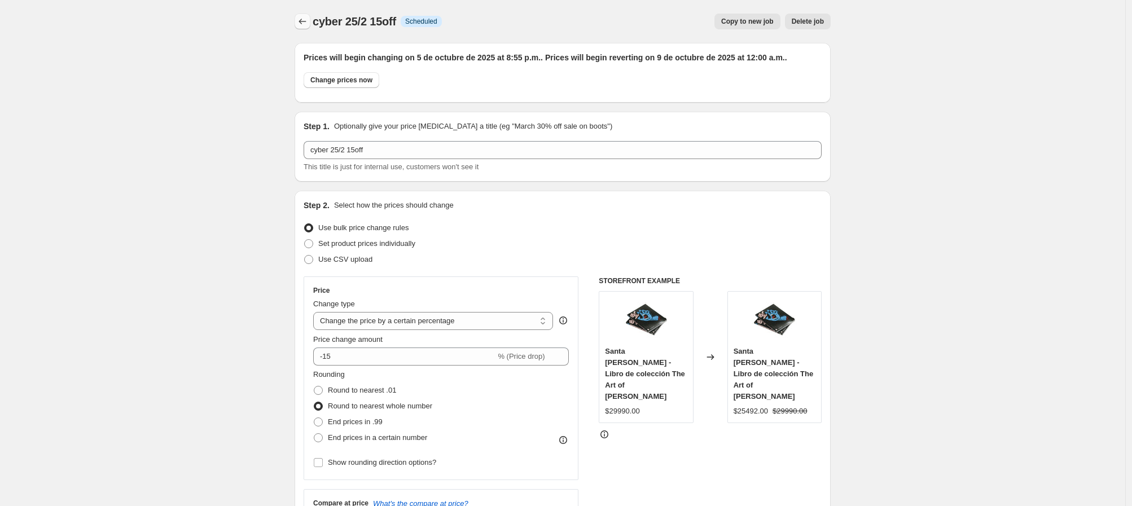
click at [303, 20] on icon "Price change jobs" at bounding box center [302, 22] width 7 height 6
